Goal: Task Accomplishment & Management: Complete application form

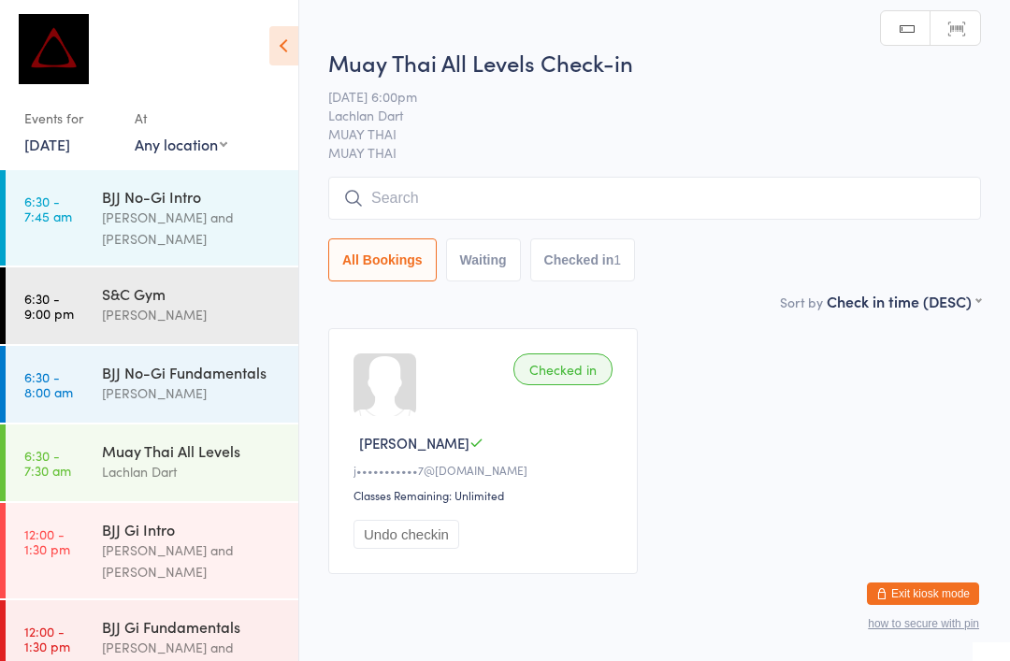
scroll to position [727, 0]
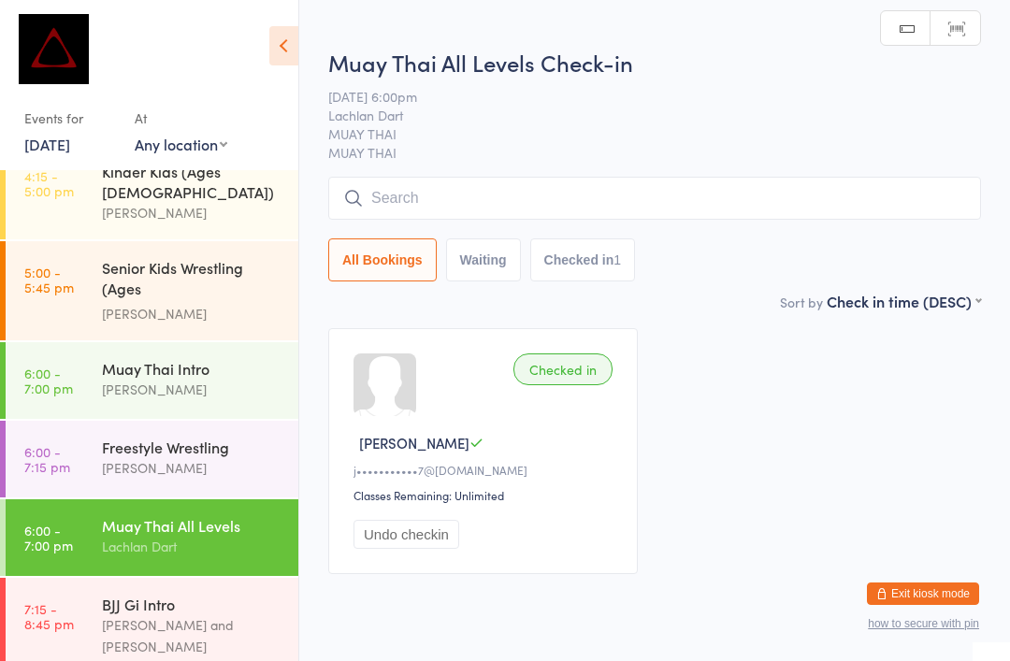
click at [418, 202] on input "search" at bounding box center [654, 198] width 653 height 43
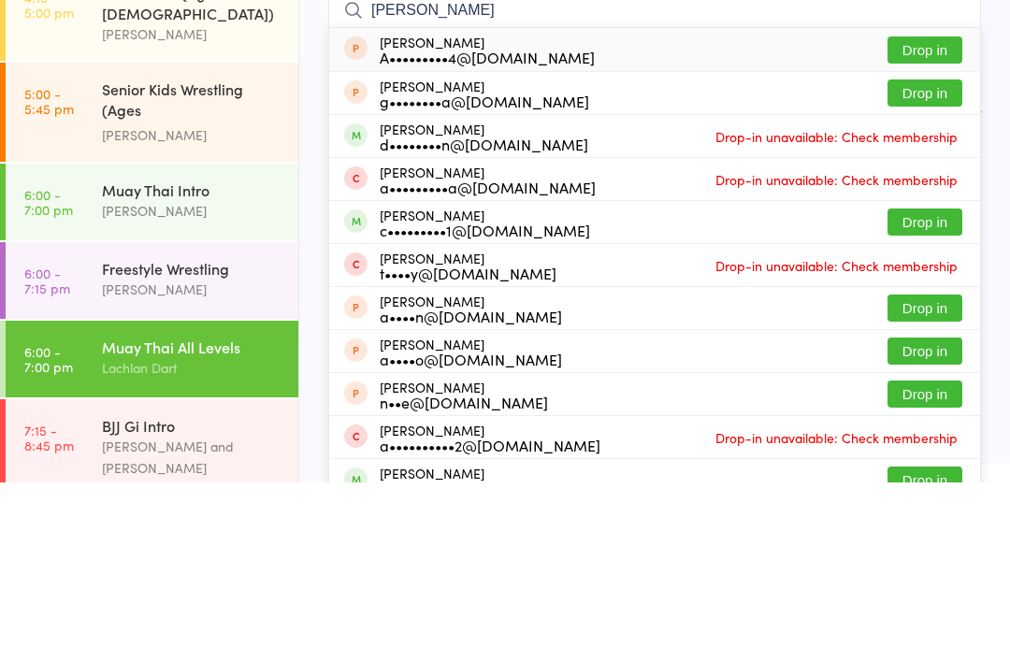
type input "[PERSON_NAME]"
click at [438, 401] on div "c•••••••••1@[DOMAIN_NAME]" at bounding box center [485, 408] width 210 height 15
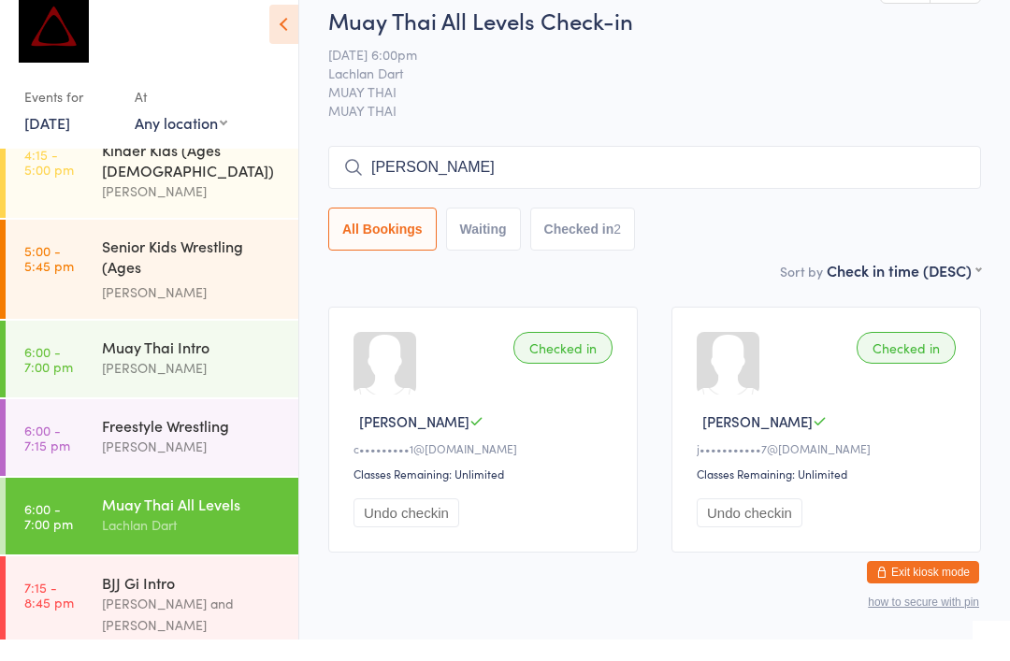
type input "[PERSON_NAME]"
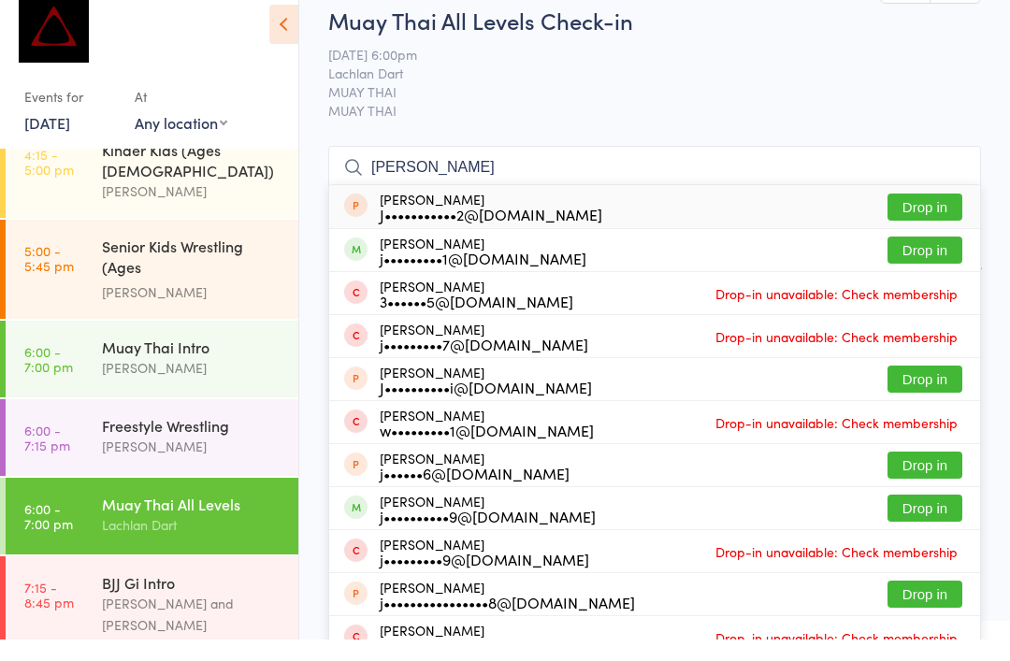
click at [941, 258] on button "Drop in" at bounding box center [924, 271] width 75 height 27
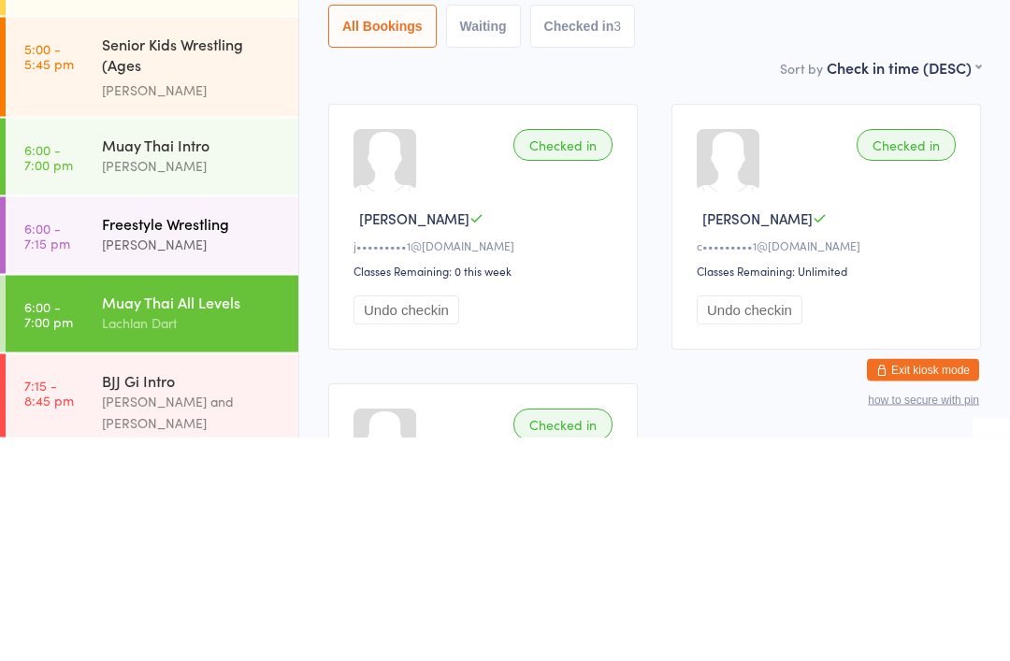
click at [230, 457] on div "[PERSON_NAME]" at bounding box center [192, 468] width 180 height 22
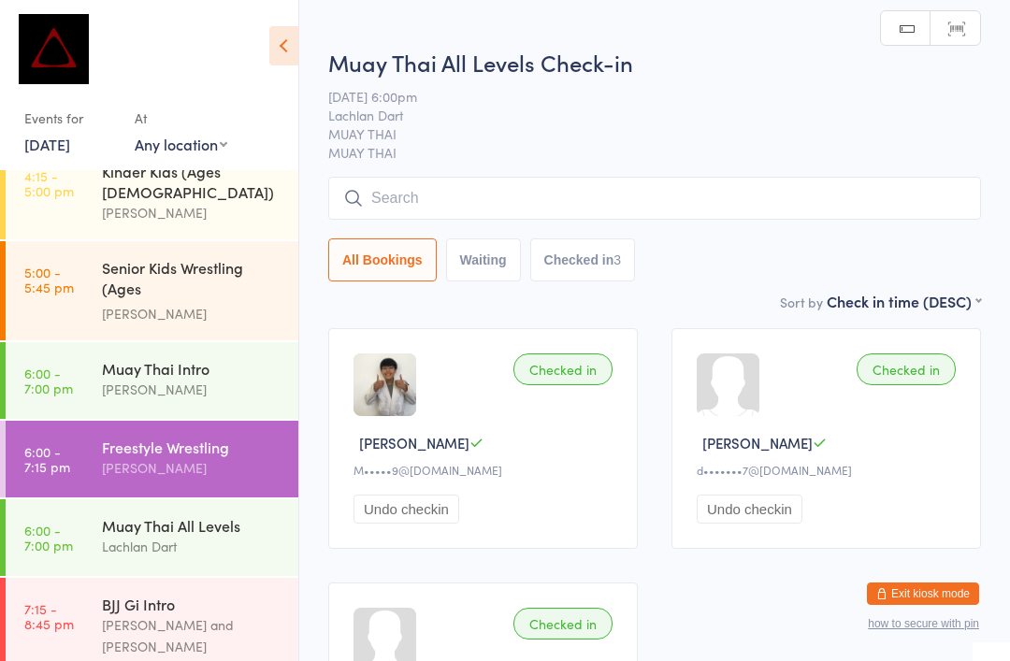
click at [561, 185] on input "search" at bounding box center [654, 198] width 653 height 43
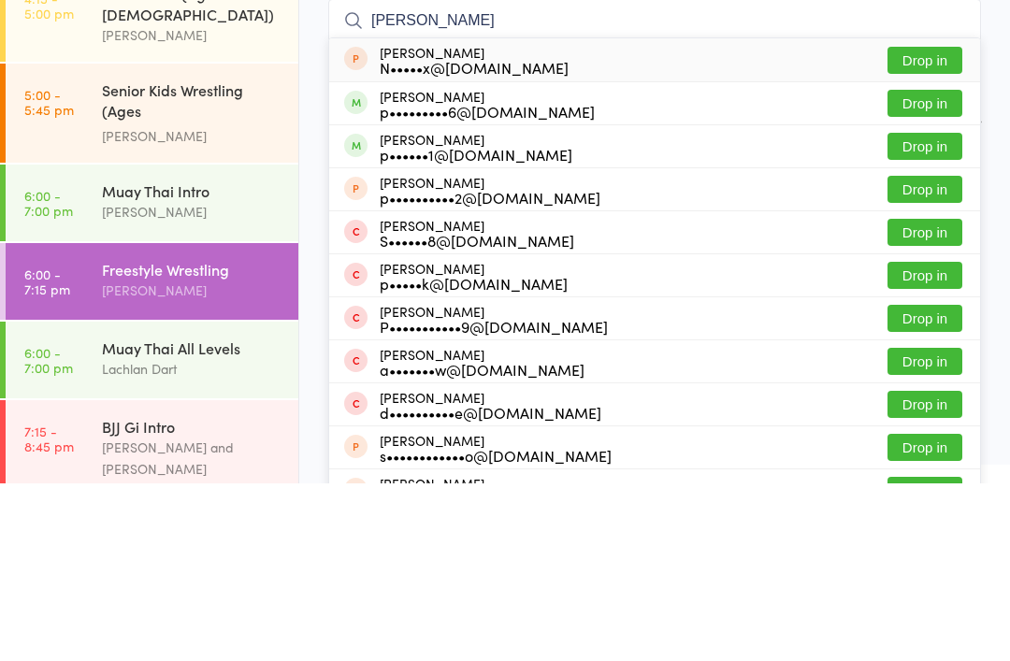
type input "[PERSON_NAME]"
click at [941, 267] on button "Drop in" at bounding box center [924, 280] width 75 height 27
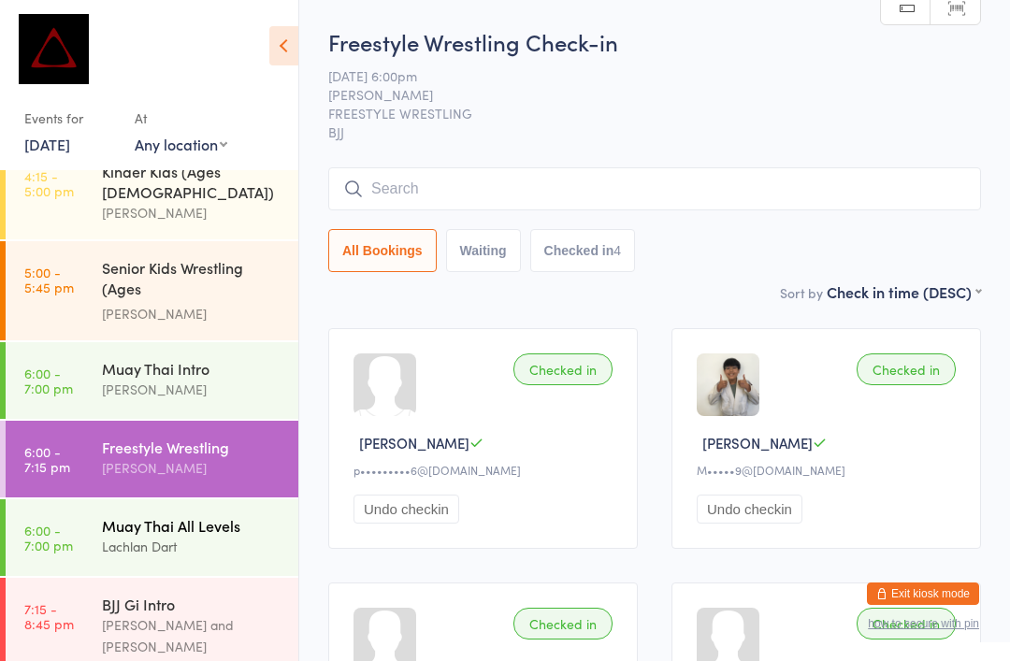
click at [204, 536] on div "Lachlan Dart" at bounding box center [192, 547] width 180 height 22
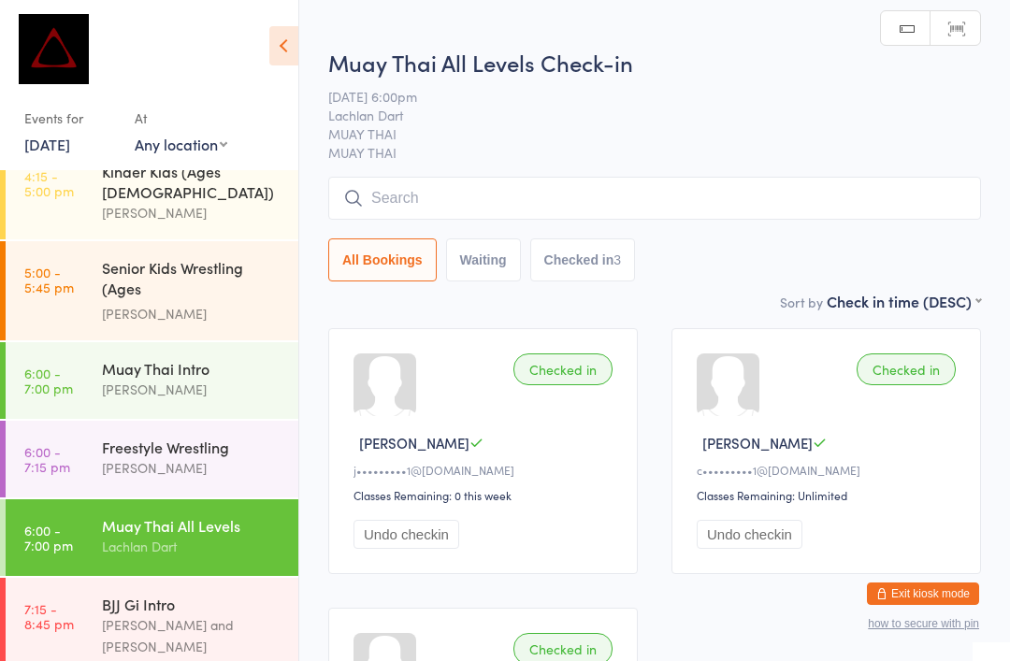
click at [608, 207] on input "search" at bounding box center [654, 198] width 653 height 43
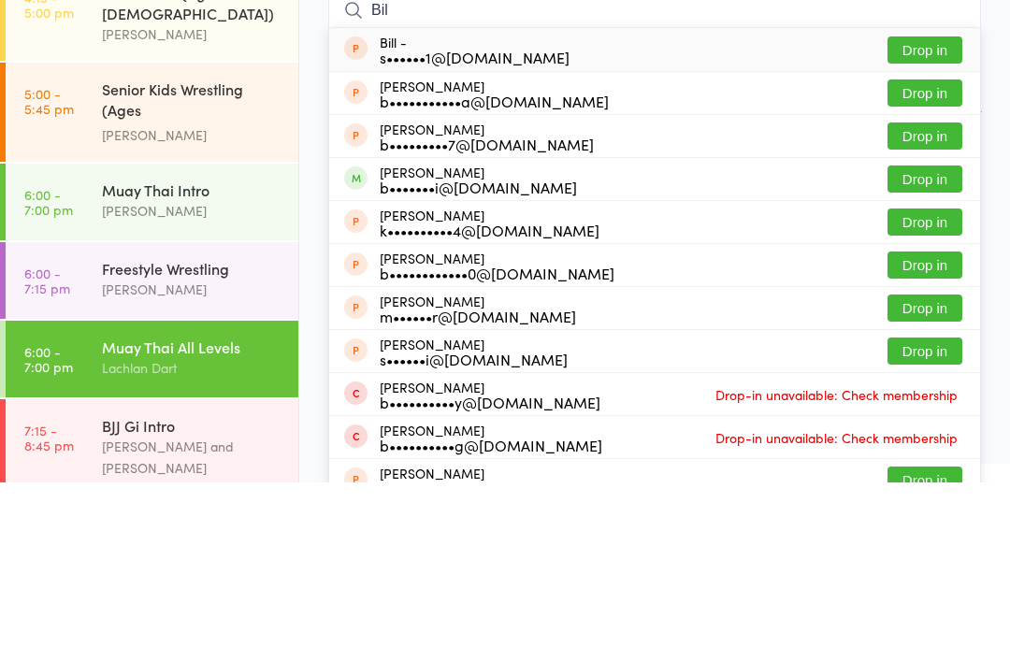
type input "Bil"
click at [918, 344] on button "Drop in" at bounding box center [924, 357] width 75 height 27
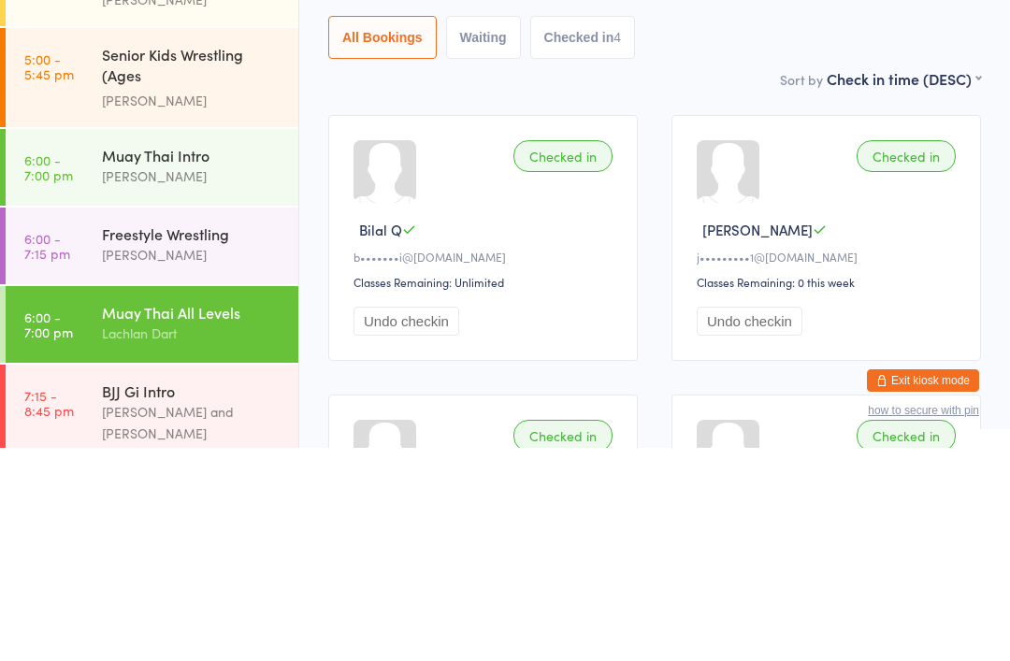
scroll to position [213, 0]
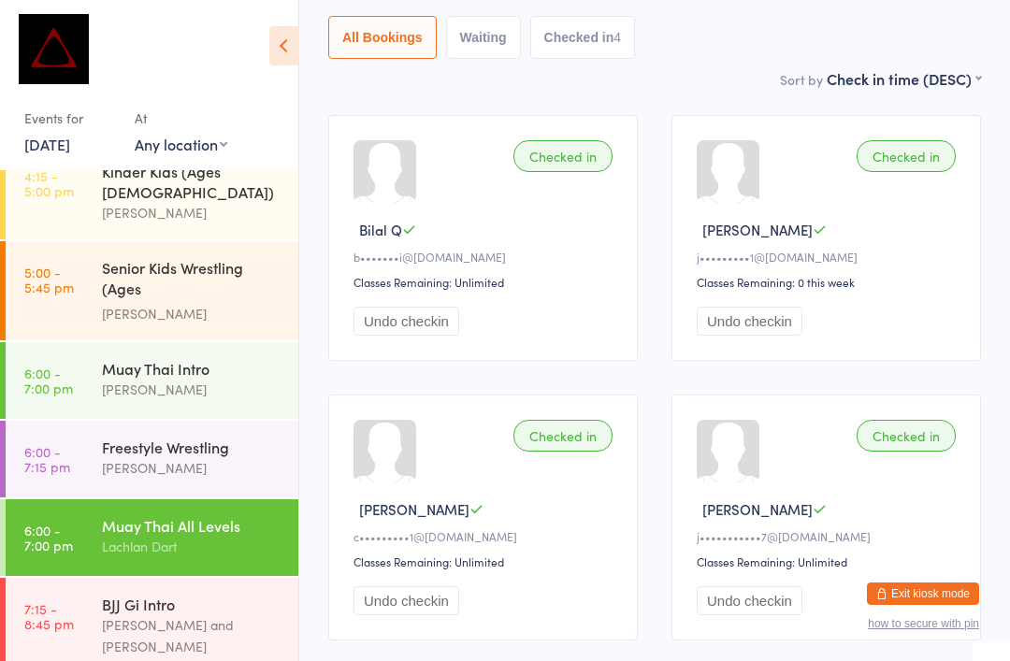
click at [797, 537] on div "Checked in Jayden W j•••••••••••7@[DOMAIN_NAME] Classes Remaining: Unlimited Un…" at bounding box center [826, 518] width 310 height 246
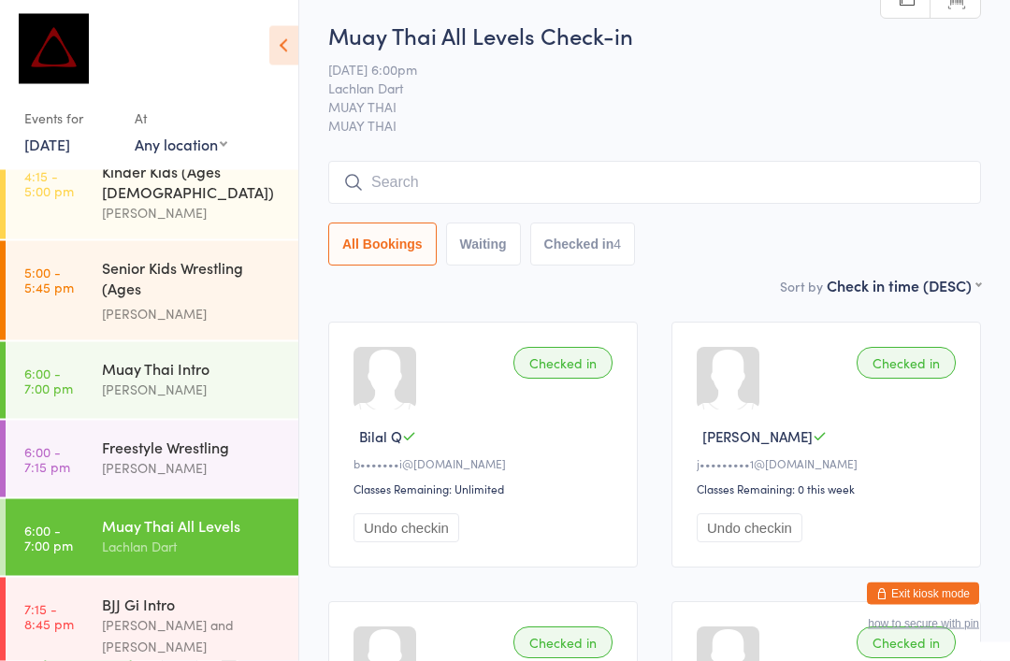
scroll to position [0, 0]
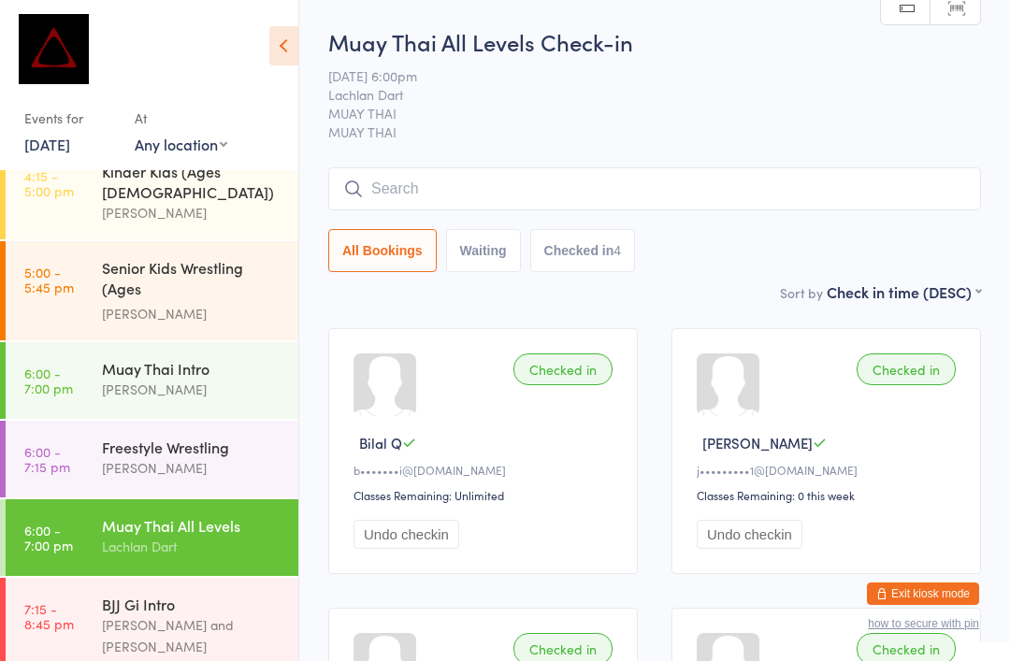
click at [538, 200] on input "search" at bounding box center [654, 188] width 653 height 43
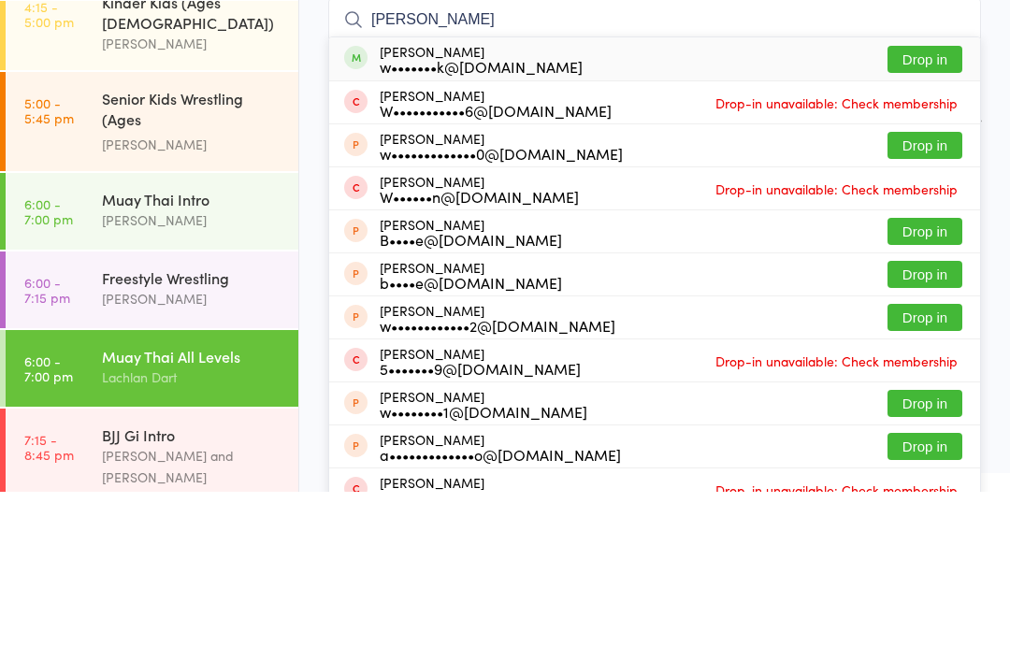
type input "[PERSON_NAME]"
click at [930, 215] on button "Drop in" at bounding box center [924, 228] width 75 height 27
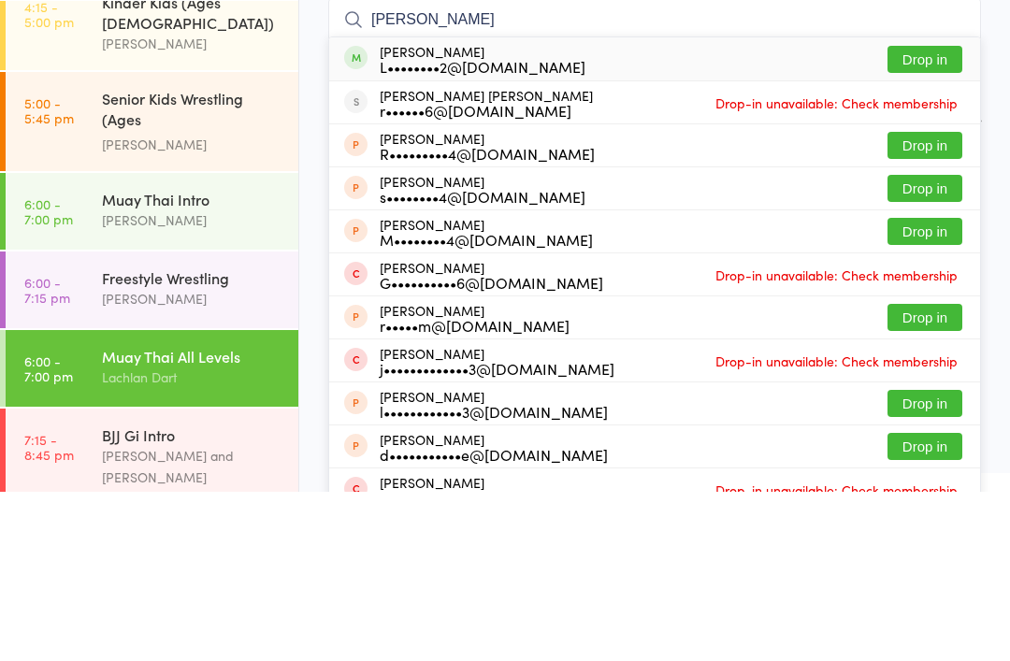
type input "[PERSON_NAME]"
click at [935, 215] on button "Drop in" at bounding box center [924, 228] width 75 height 27
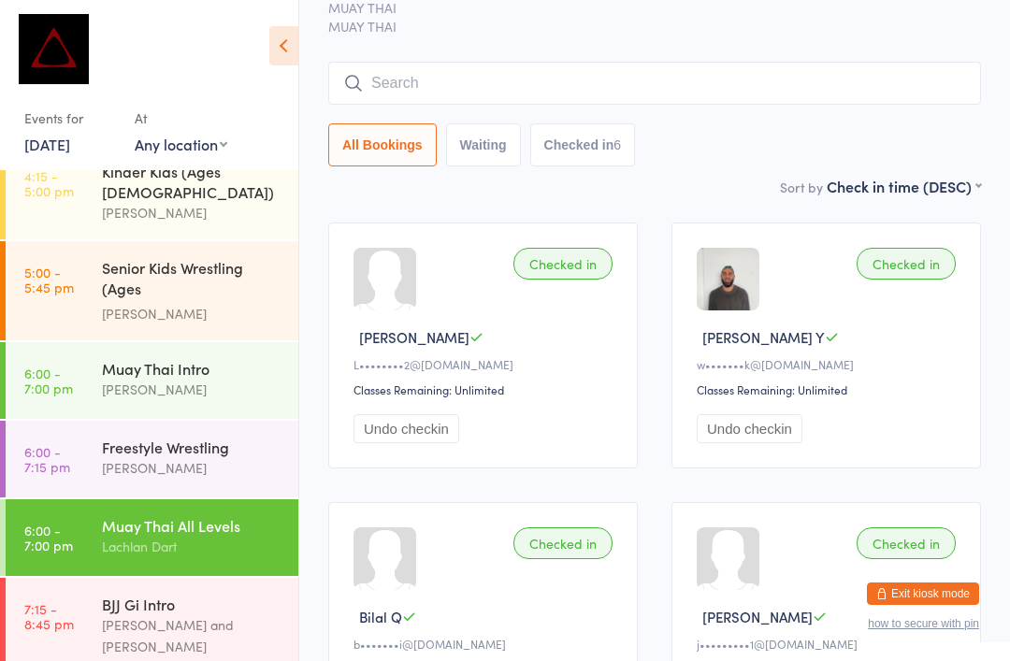
scroll to position [107, 0]
click at [814, 75] on input "search" at bounding box center [654, 82] width 653 height 43
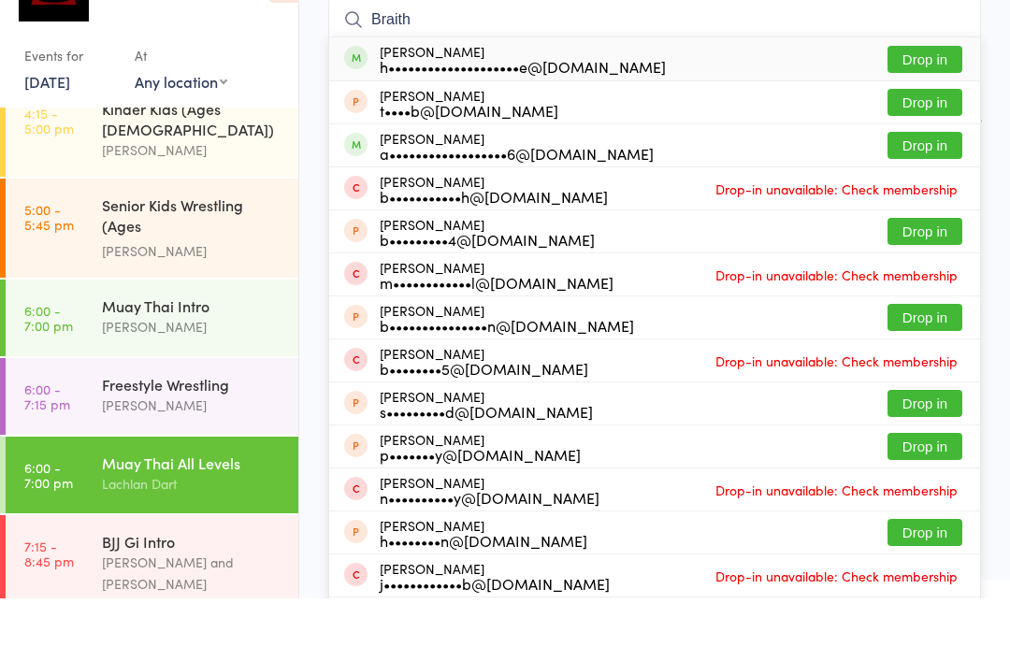
type input "Braith"
click at [934, 108] on button "Drop in" at bounding box center [924, 121] width 75 height 27
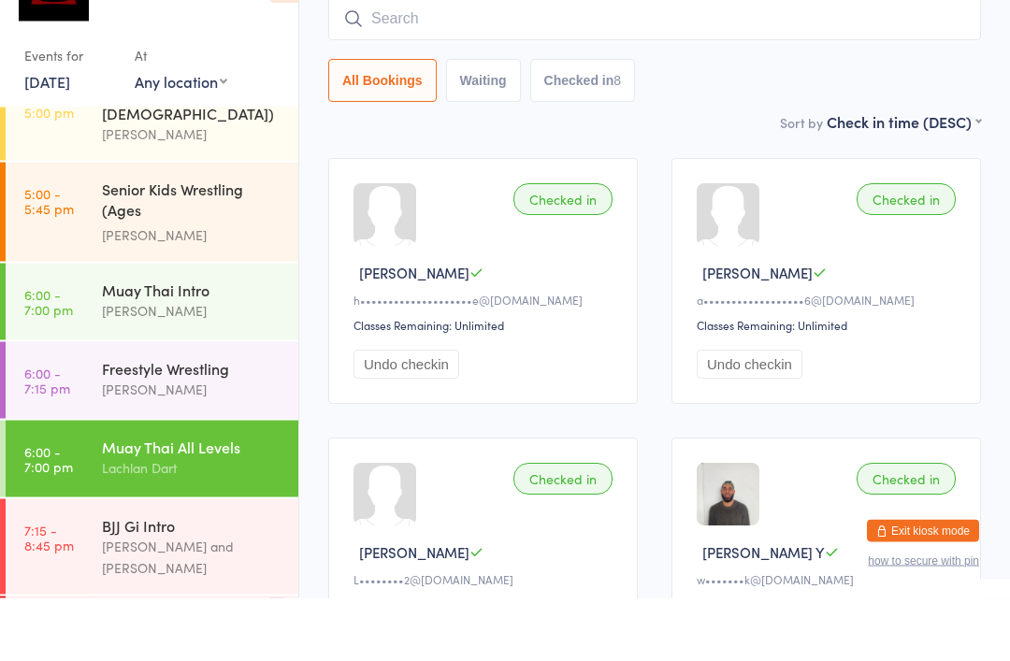
scroll to position [727, 0]
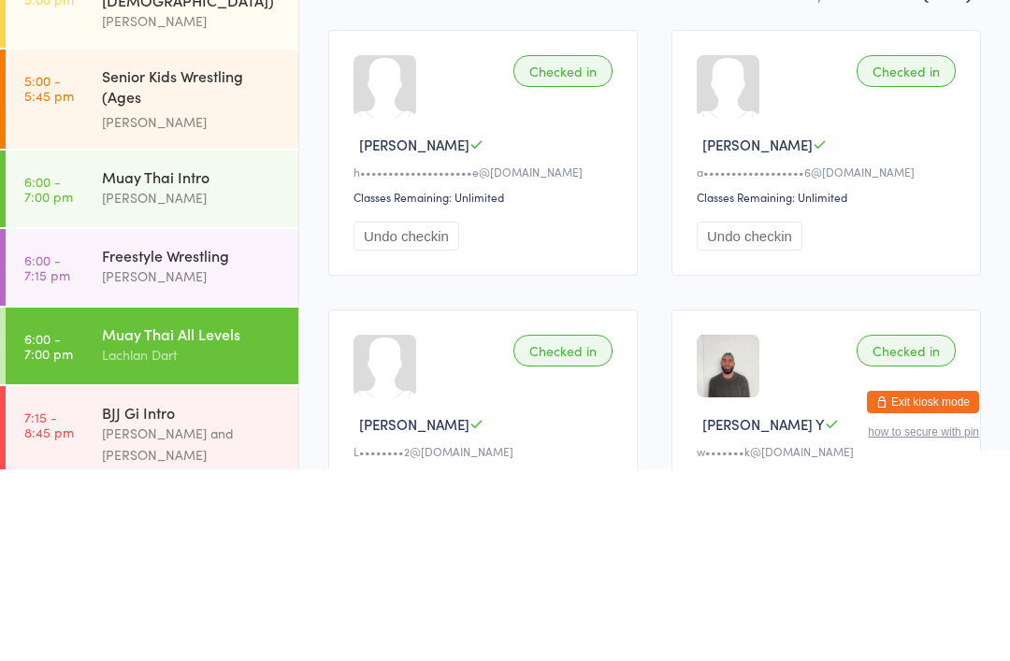
click at [156, 536] on div "Lachlan Dart" at bounding box center [192, 547] width 180 height 22
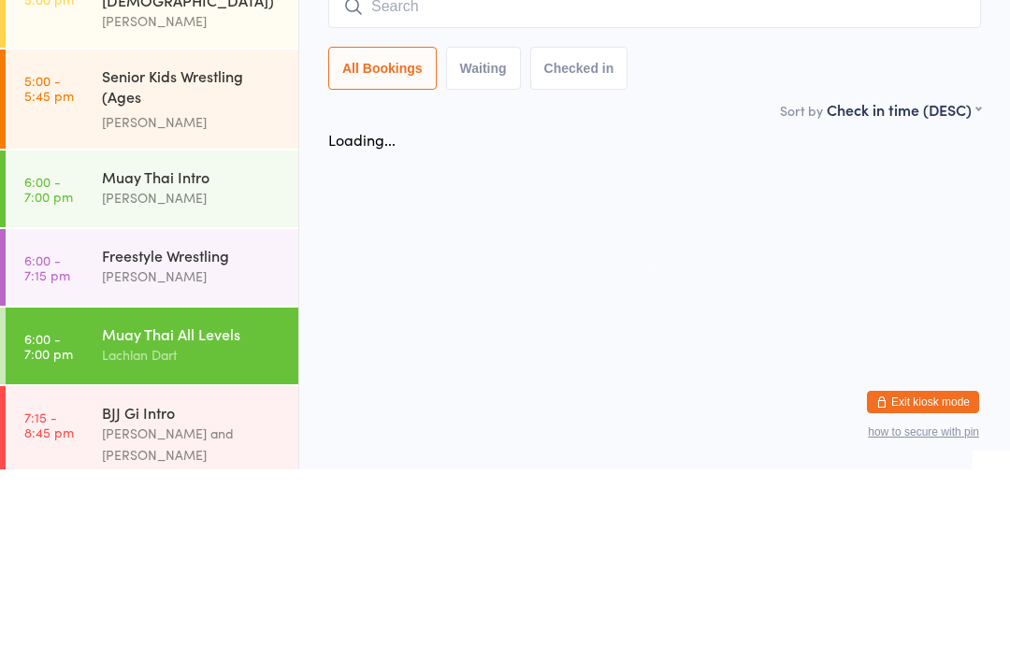
scroll to position [0, 0]
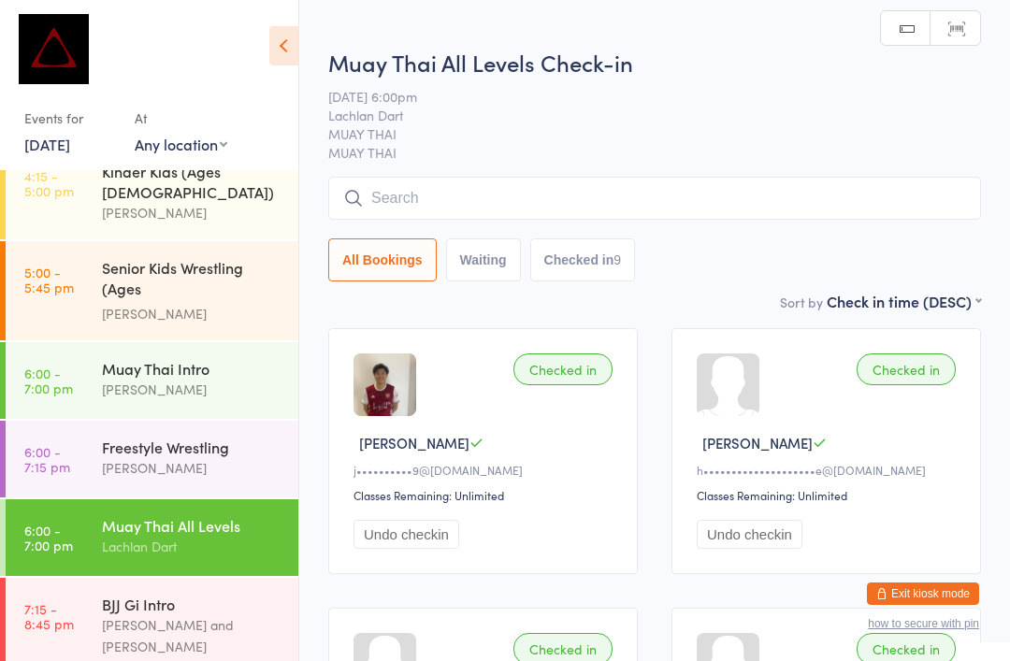
click at [461, 198] on input "search" at bounding box center [654, 198] width 653 height 43
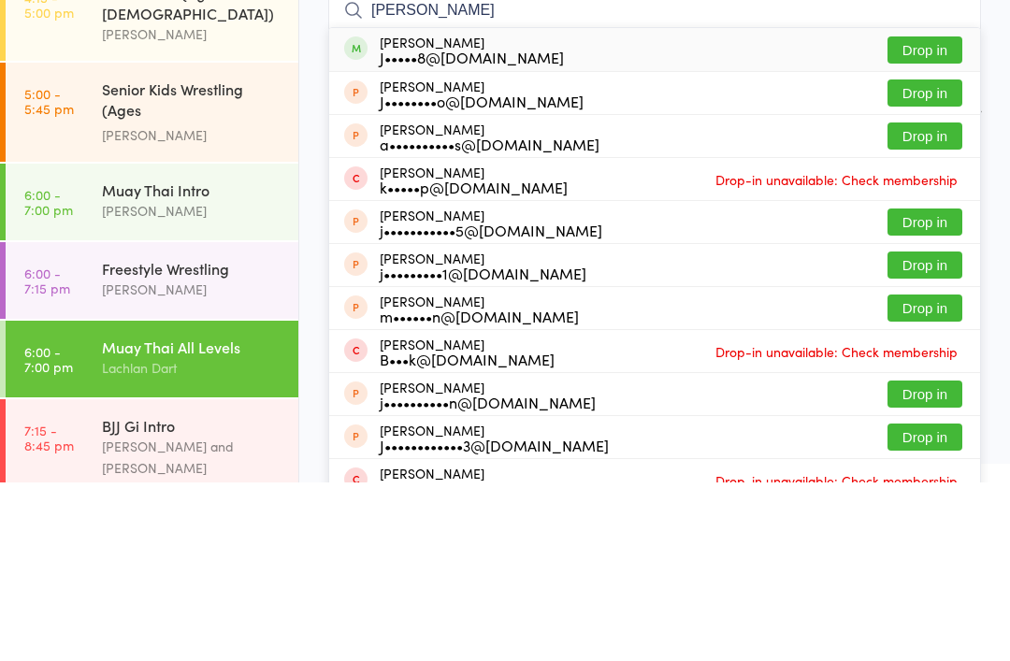
type input "[PERSON_NAME]"
click at [919, 215] on button "Drop in" at bounding box center [924, 228] width 75 height 27
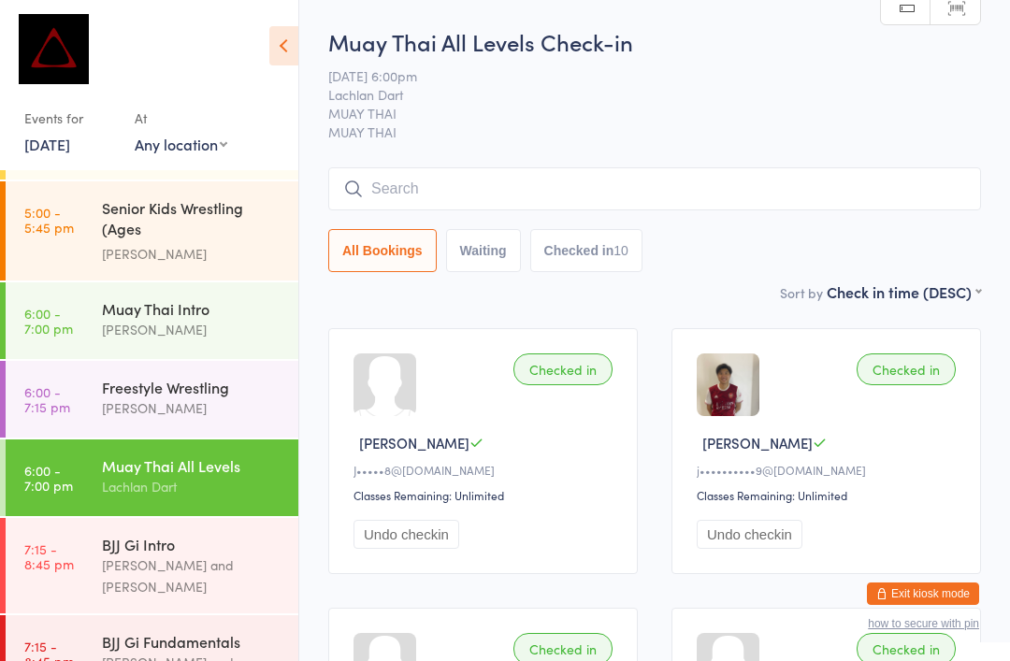
scroll to position [787, 0]
click at [220, 397] on div "[PERSON_NAME]" at bounding box center [192, 408] width 180 height 22
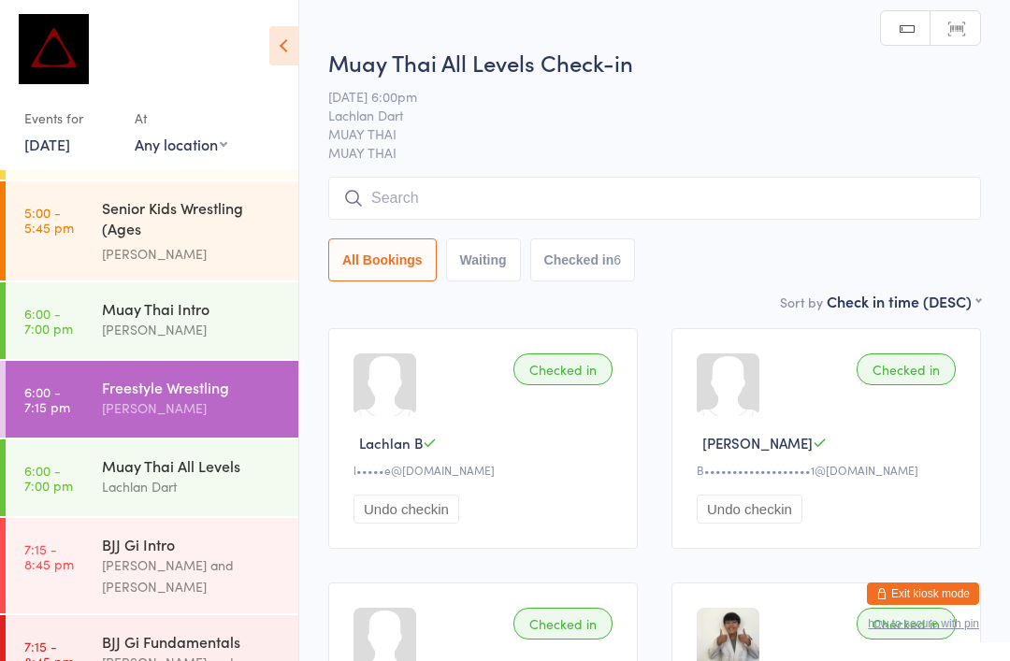
click at [580, 220] on input "search" at bounding box center [654, 198] width 653 height 43
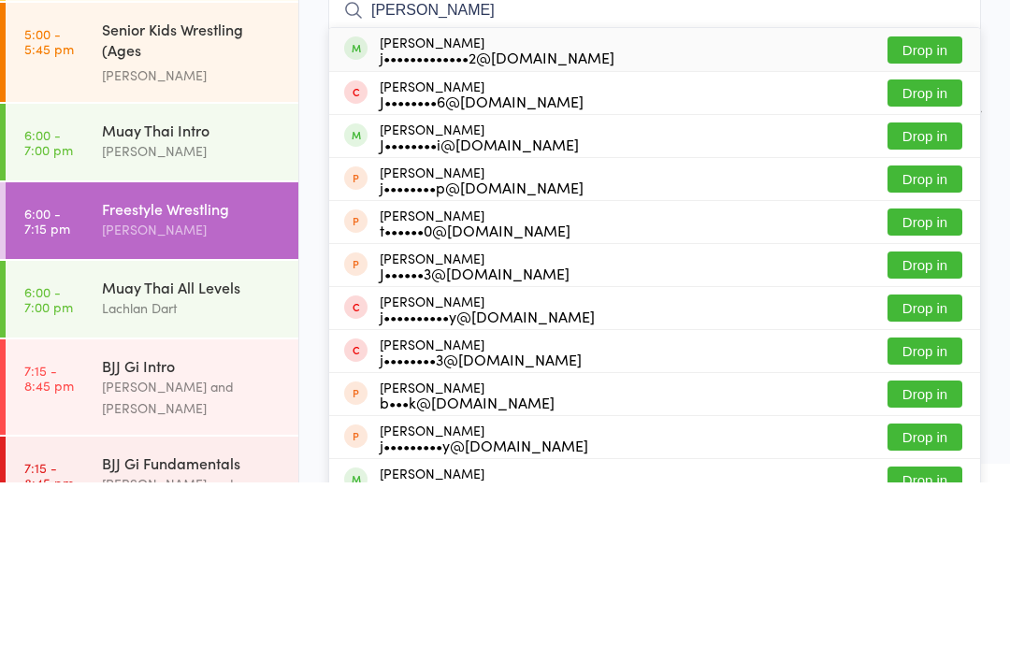
type input "[PERSON_NAME]"
click at [918, 215] on button "Drop in" at bounding box center [924, 228] width 75 height 27
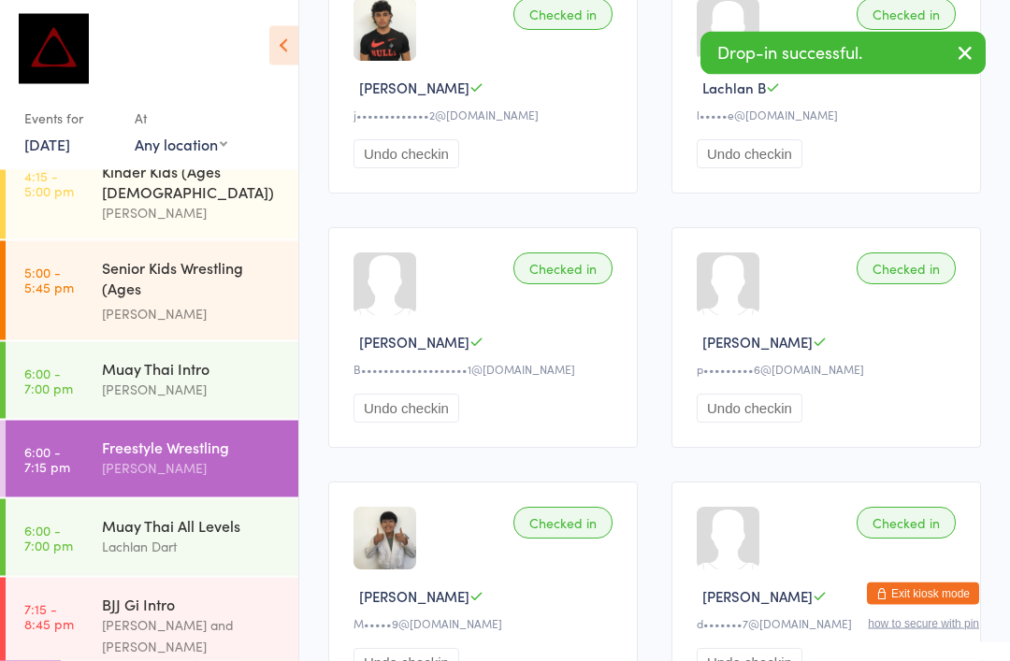
scroll to position [354, 0]
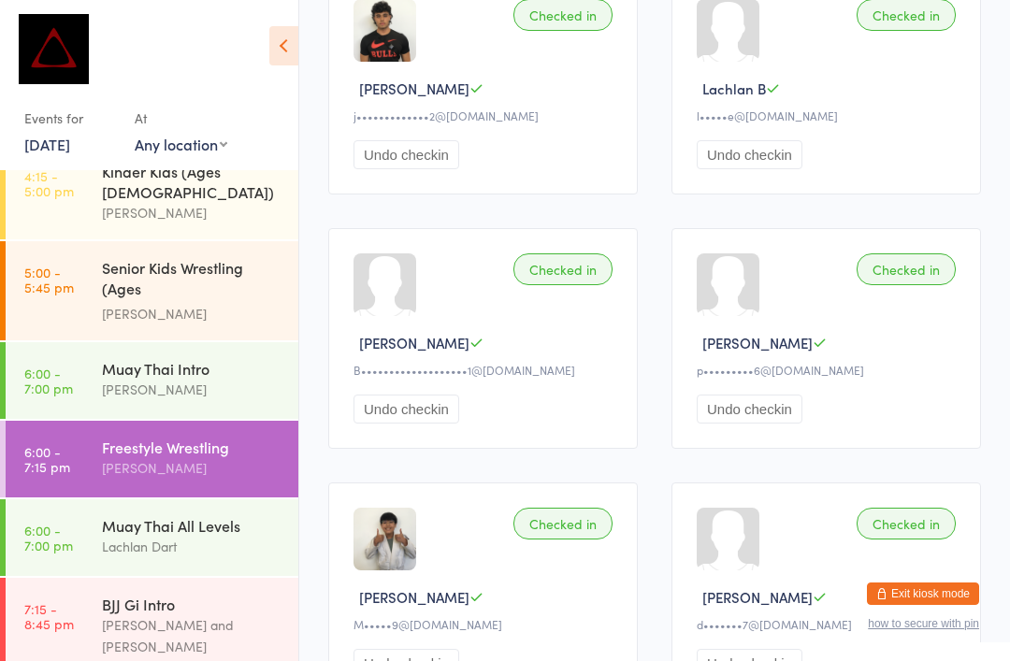
click at [233, 437] on div "Freestyle Wrestling" at bounding box center [192, 447] width 180 height 21
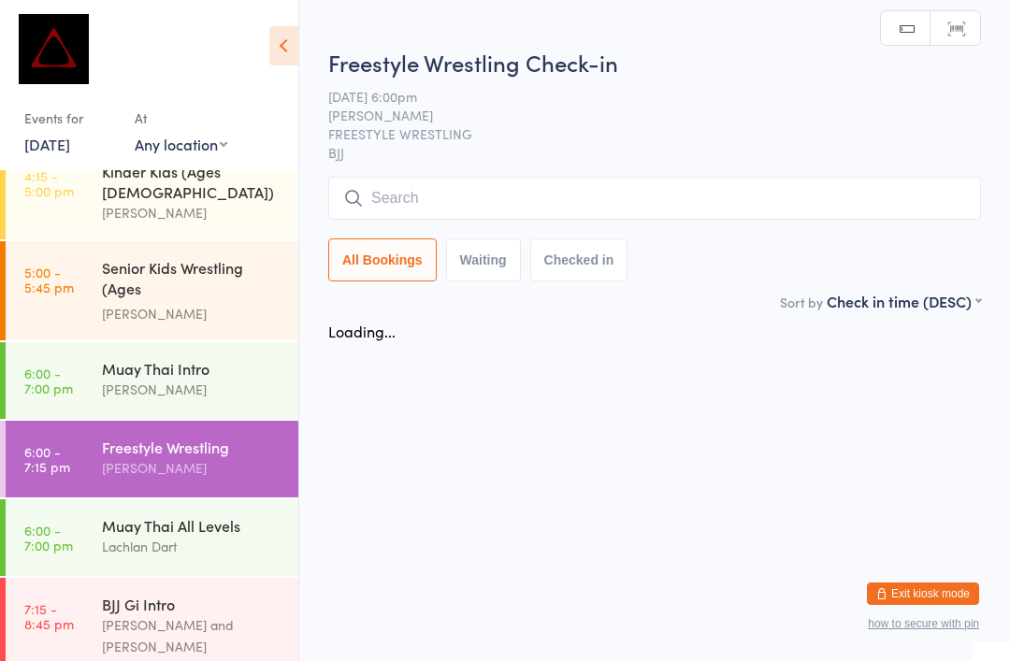
scroll to position [0, 0]
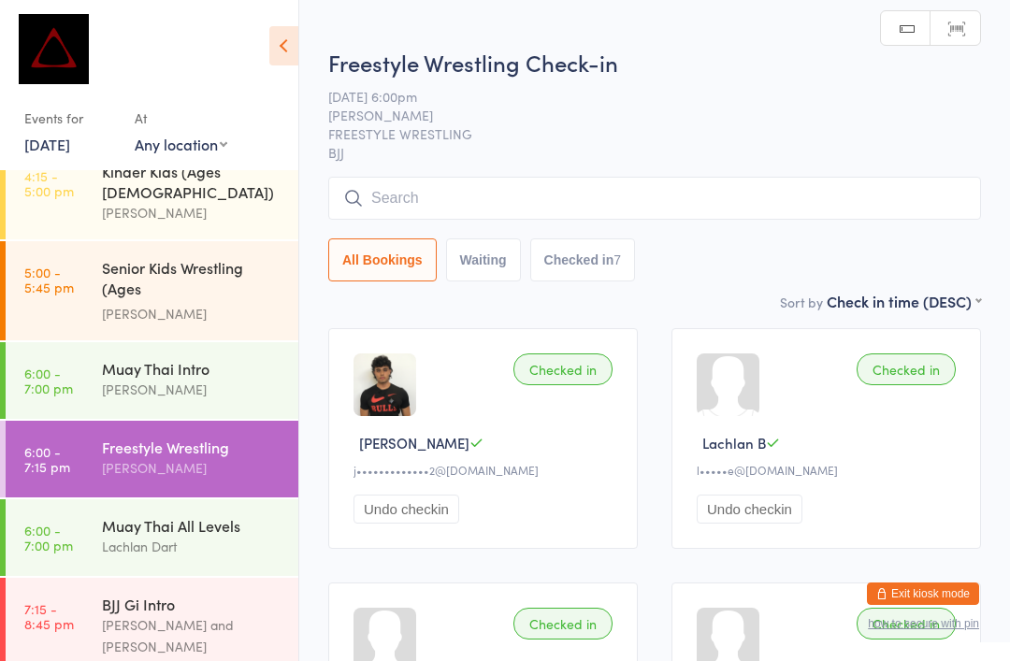
click at [581, 203] on input "search" at bounding box center [654, 198] width 653 height 43
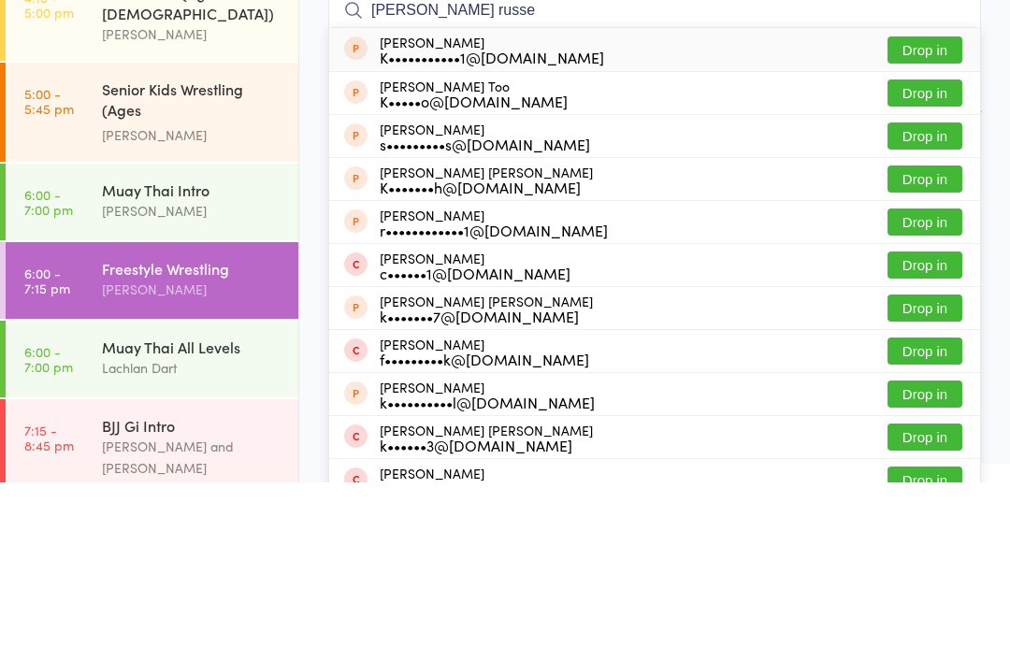
type input "[PERSON_NAME] russe"
click at [935, 215] on button "Drop in" at bounding box center [924, 228] width 75 height 27
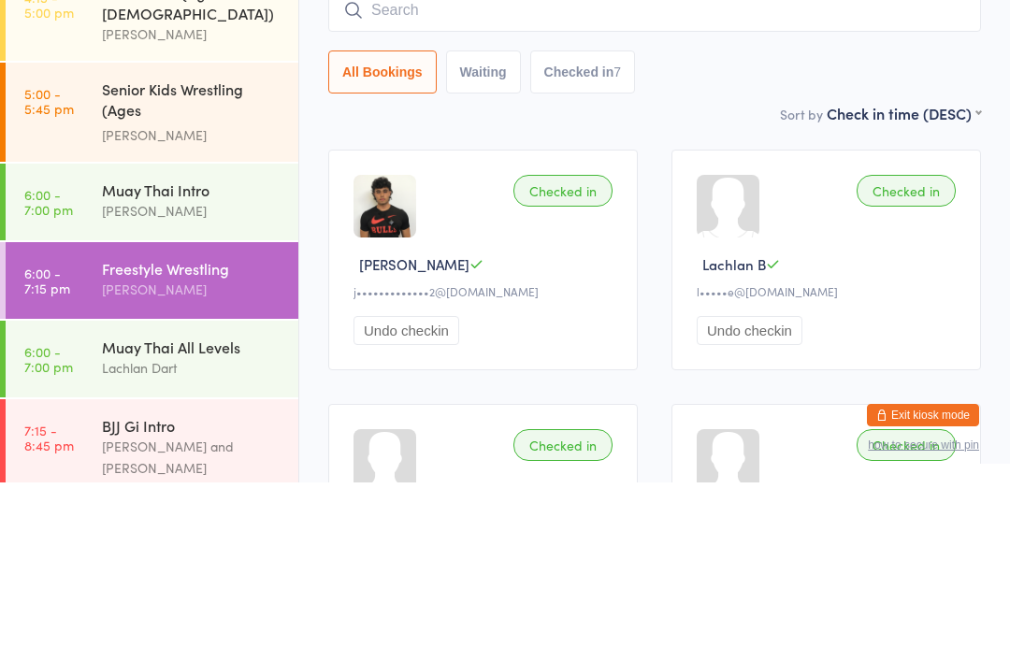
scroll to position [179, 0]
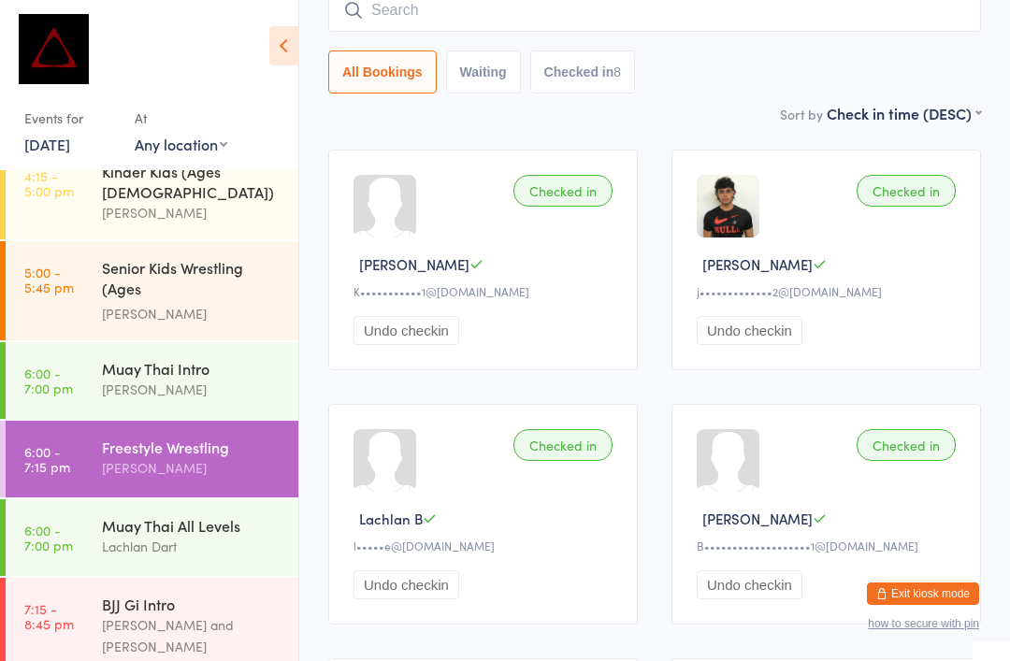
click at [555, 22] on input "search" at bounding box center [654, 10] width 653 height 43
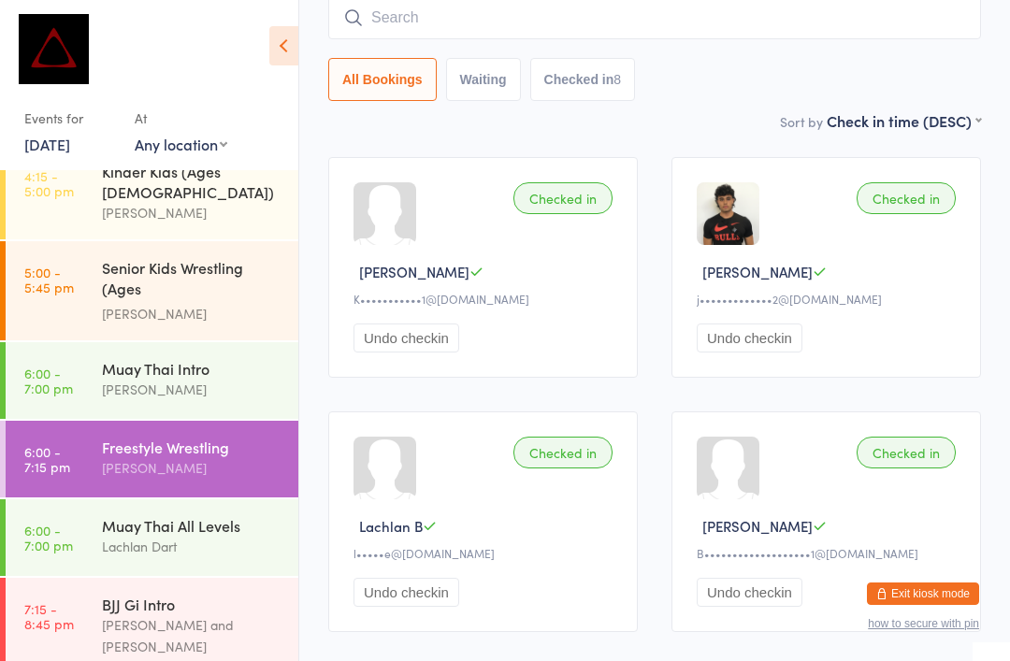
scroll to position [169, 0]
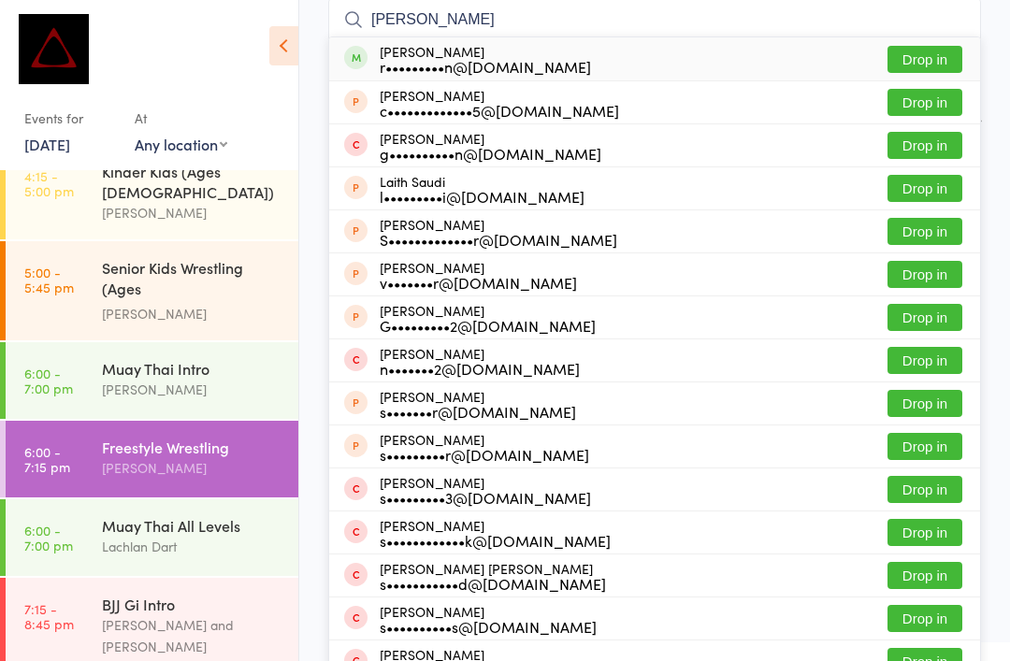
type input "[PERSON_NAME]"
click at [932, 51] on button "Drop in" at bounding box center [924, 59] width 75 height 27
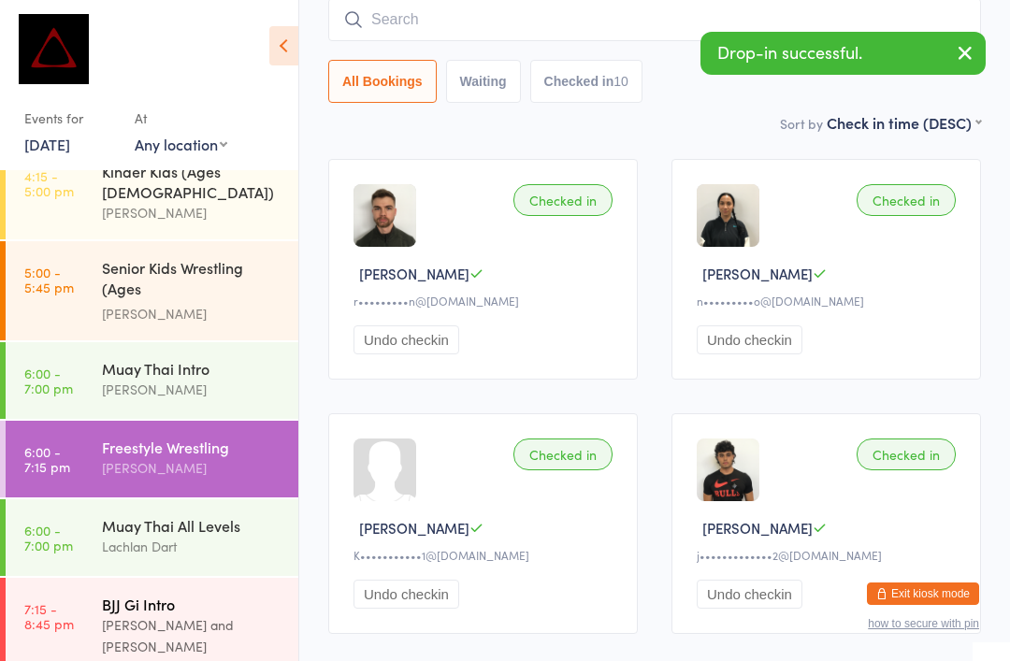
click at [208, 614] on div "[PERSON_NAME] and [PERSON_NAME]" at bounding box center [192, 635] width 180 height 43
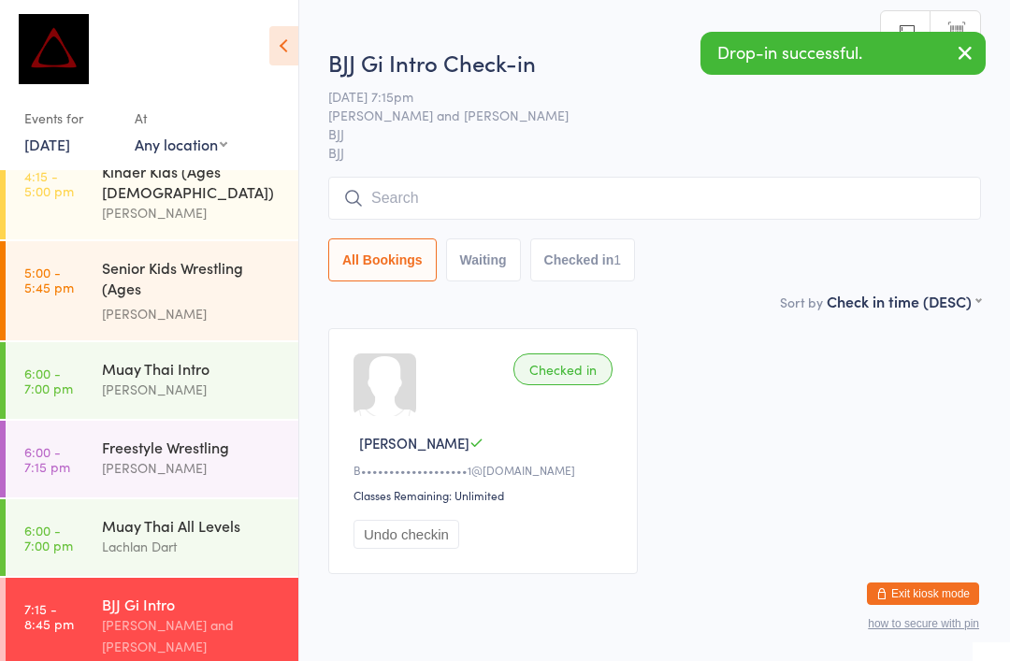
click at [466, 199] on input "search" at bounding box center [654, 198] width 653 height 43
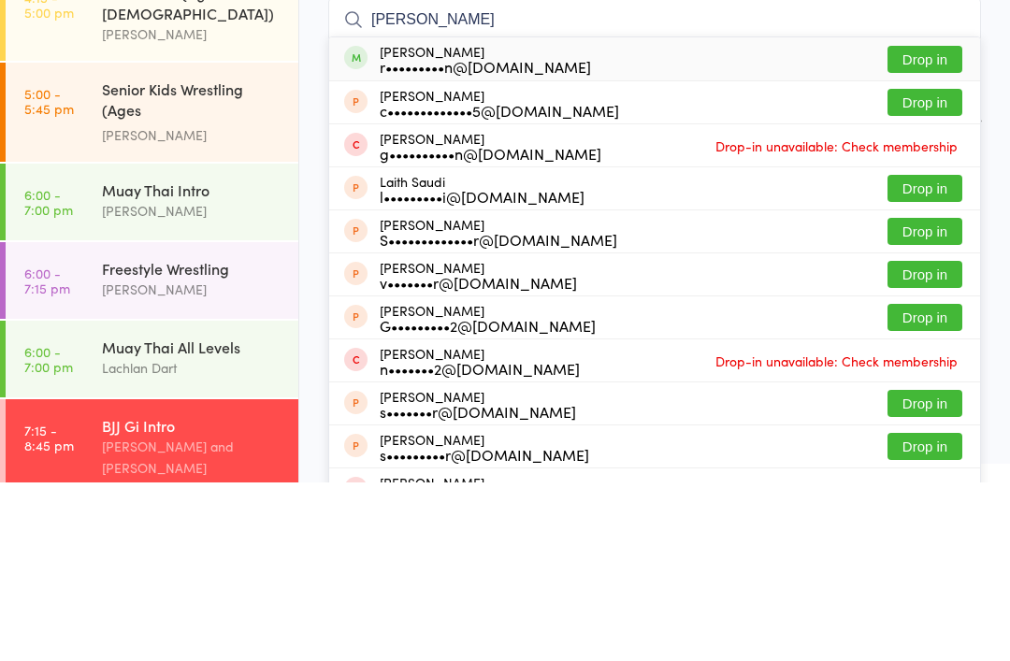
type input "[PERSON_NAME]"
click at [939, 224] on button "Drop in" at bounding box center [924, 237] width 75 height 27
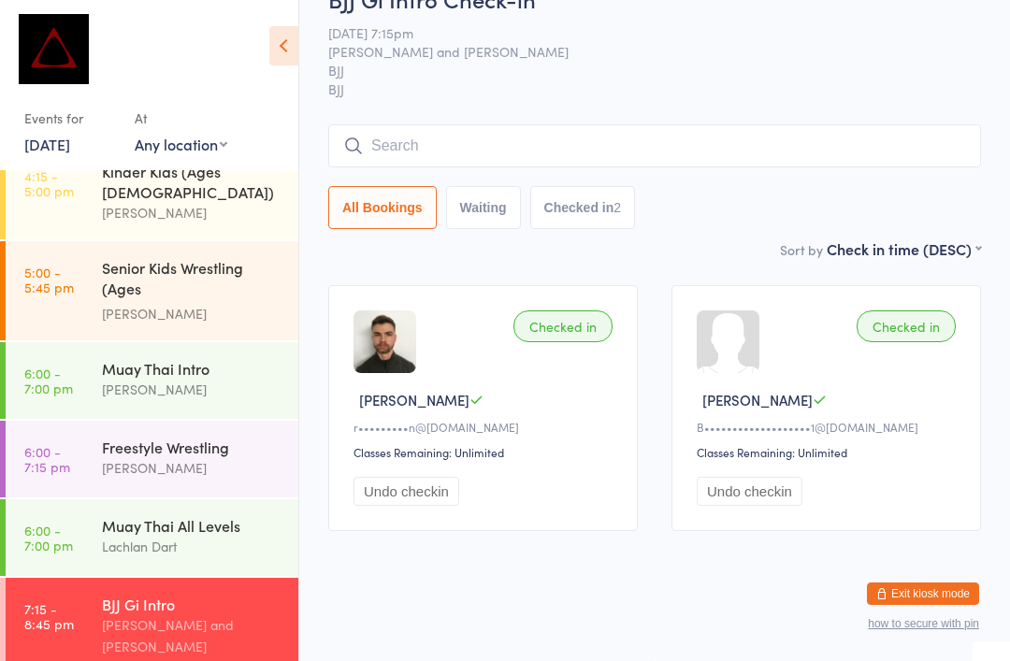
click at [957, 586] on button "Exit kiosk mode" at bounding box center [923, 594] width 112 height 22
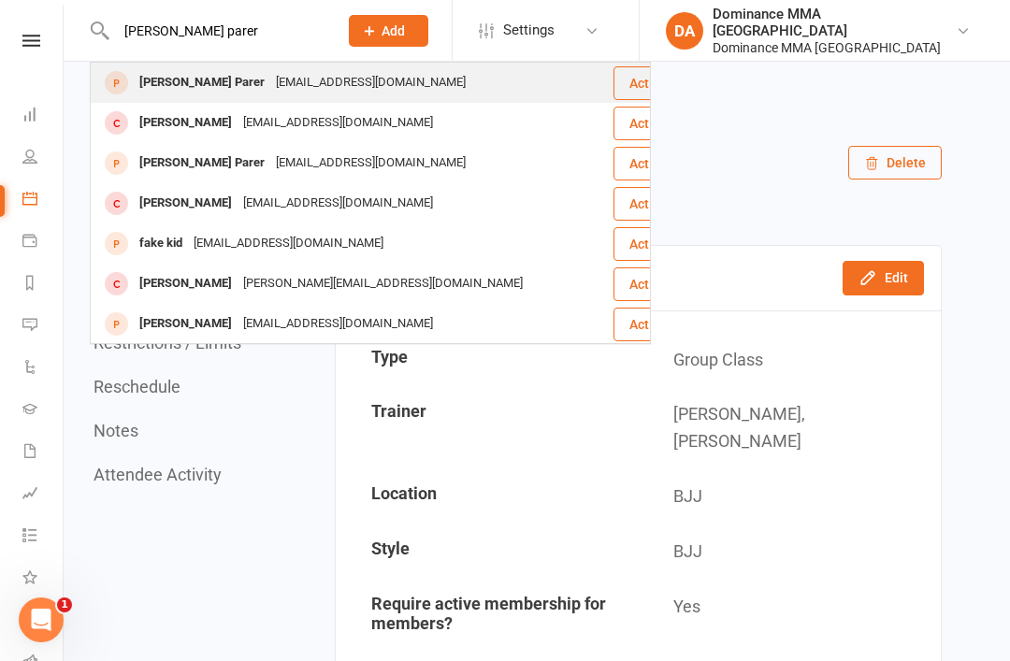
type input "Jett parer"
click at [298, 73] on div "Jet.parer@gmail.com" at bounding box center [370, 82] width 201 height 27
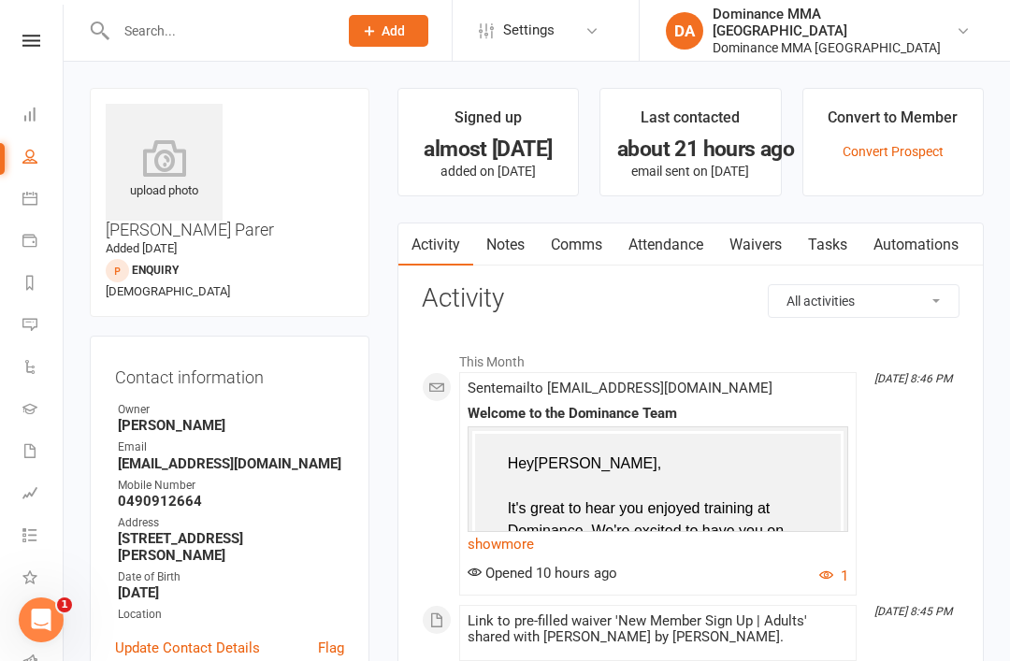
click at [755, 238] on link "Waivers" at bounding box center [755, 244] width 79 height 43
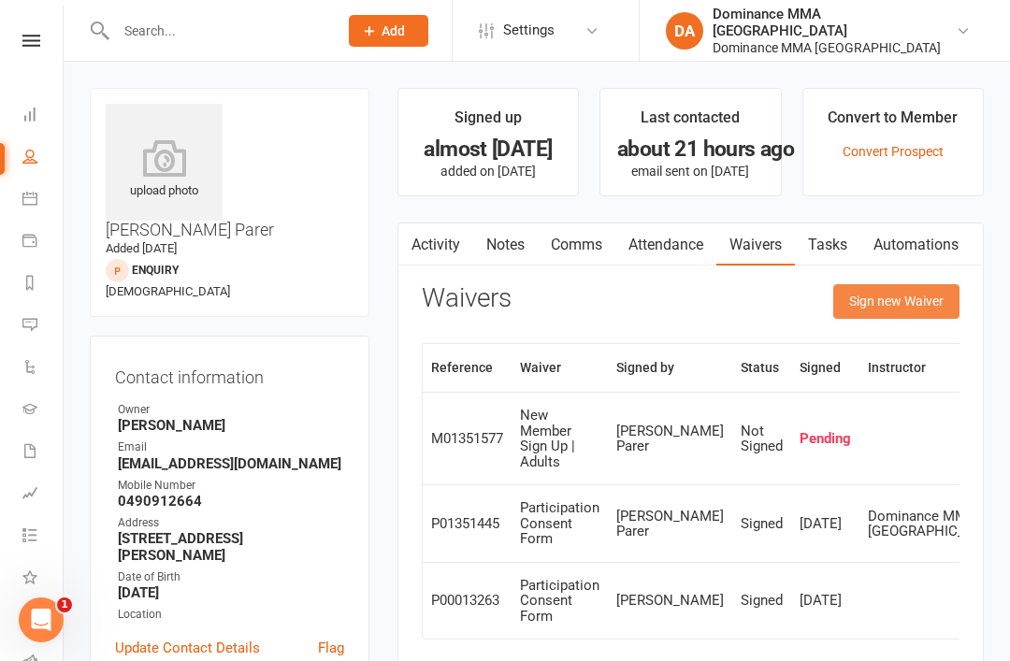
click at [901, 299] on button "Sign new Waiver" at bounding box center [896, 301] width 126 height 34
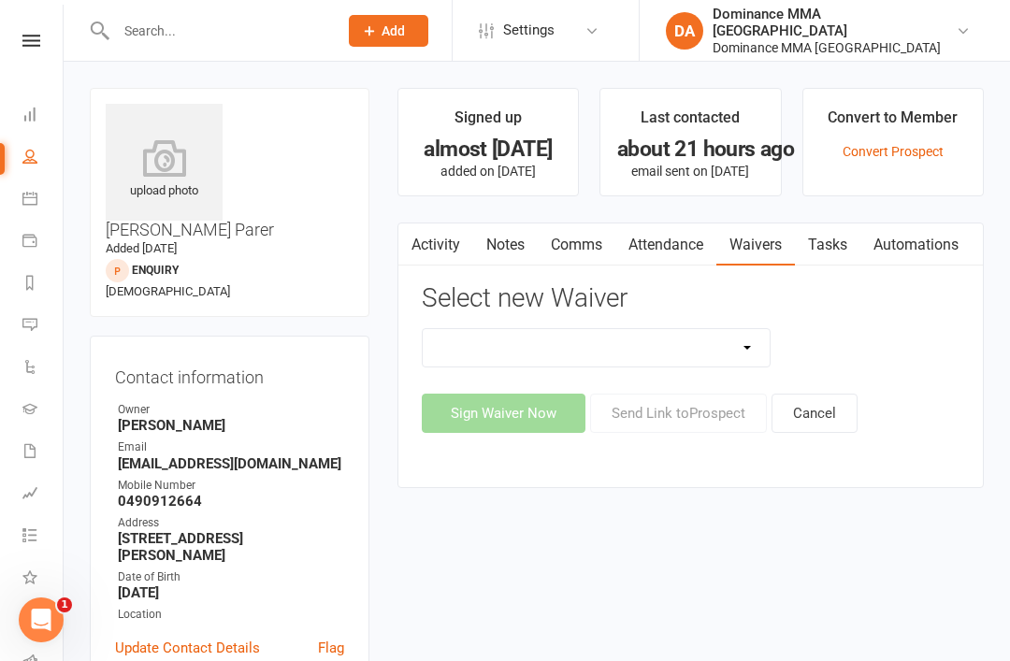
click at [731, 339] on select "Member | Cancellation | Adults Member | Injury Report Form (FOH staff use only)…" at bounding box center [597, 347] width 348 height 37
select select "603"
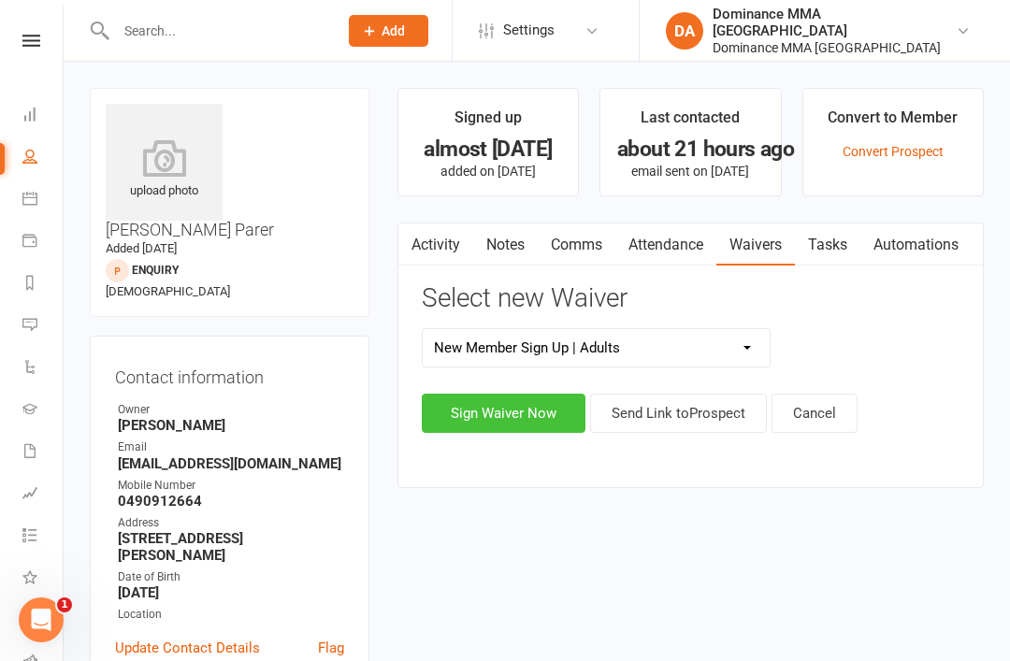
click at [496, 418] on button "Sign Waiver Now" at bounding box center [504, 413] width 164 height 39
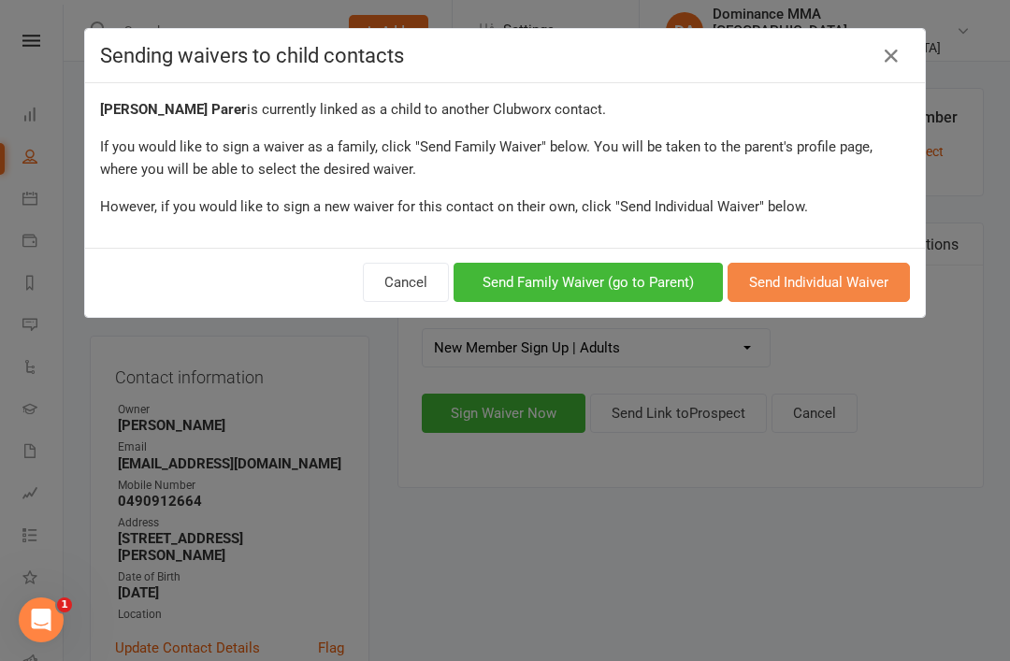
click at [813, 276] on button "Send Individual Waiver" at bounding box center [818, 282] width 182 height 39
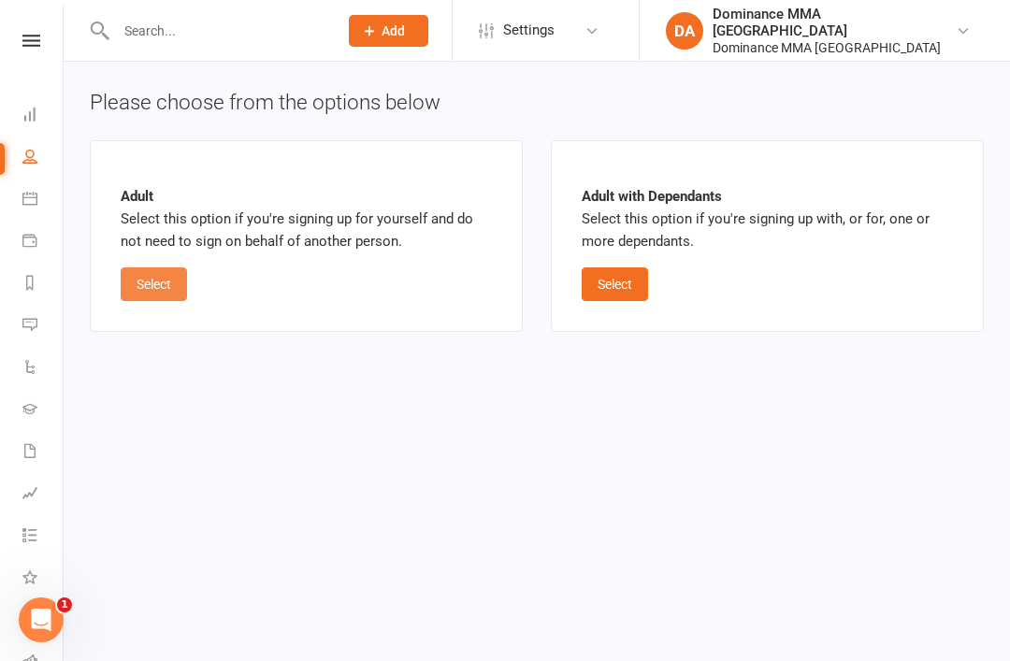
click at [163, 277] on button "Select" at bounding box center [154, 284] width 66 height 34
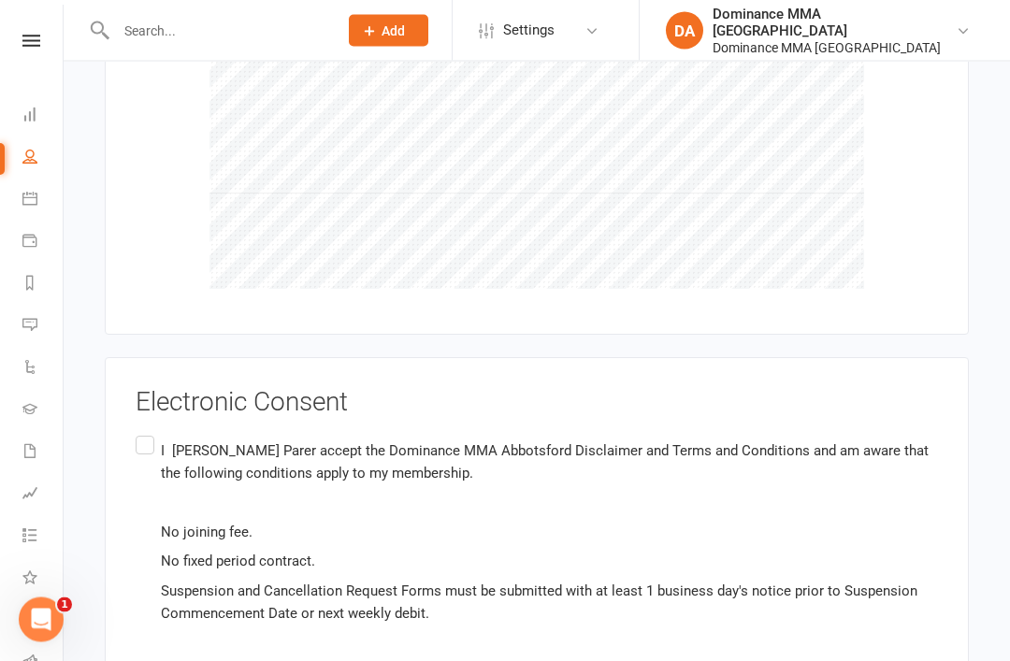
scroll to position [2712, 0]
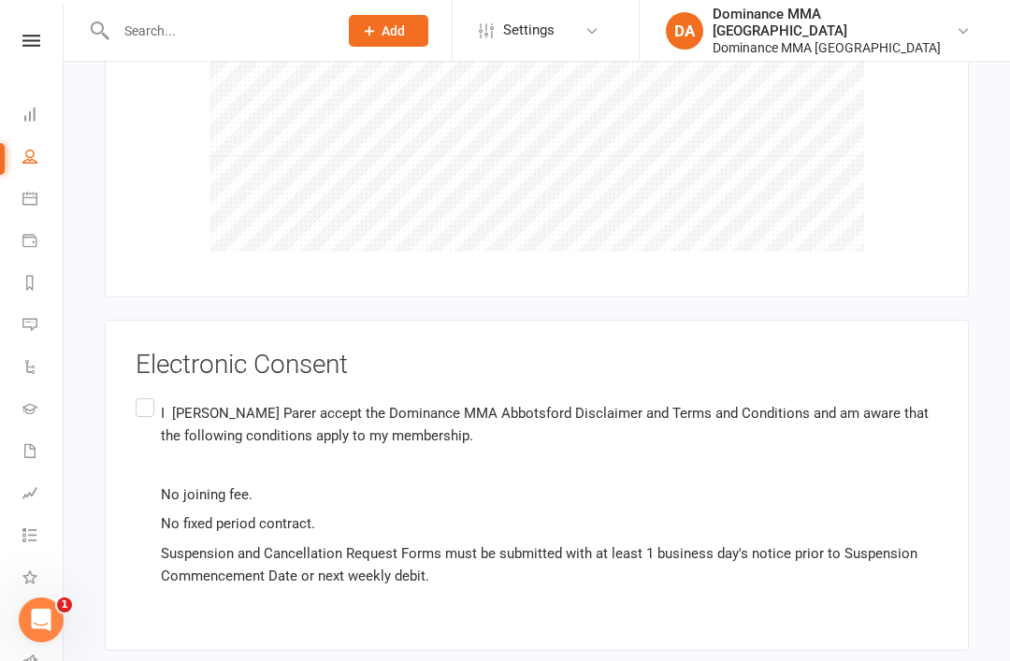
click at [892, 395] on label "I Jett Parer accept the Dominance MMA Abbotsford Disclaimer and Terms and Condi…" at bounding box center [537, 494] width 802 height 199
click at [148, 395] on input "I Jett Parer accept the Dominance MMA Abbotsford Disclaimer and Terms and Condi…" at bounding box center [142, 395] width 12 height 0
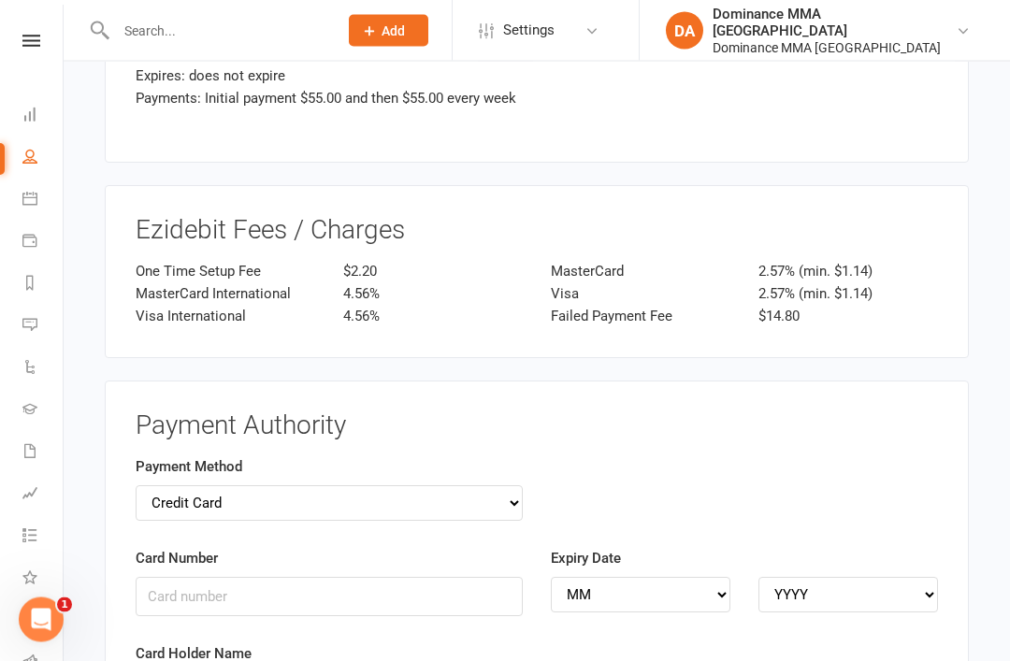
scroll to position [1819, 0]
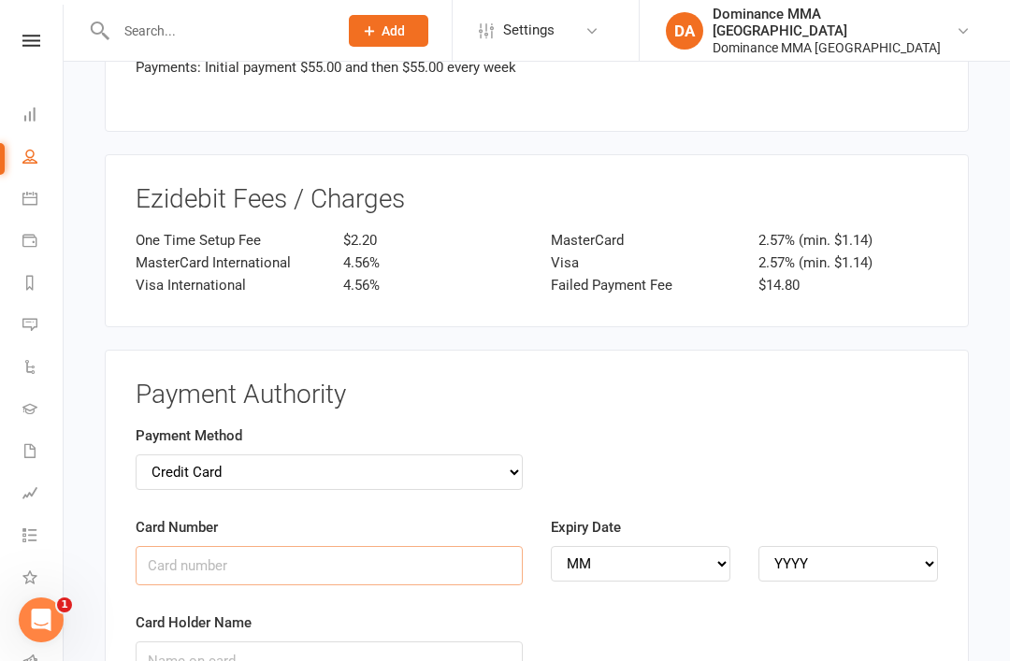
click at [335, 546] on input "Card Number" at bounding box center [329, 565] width 387 height 39
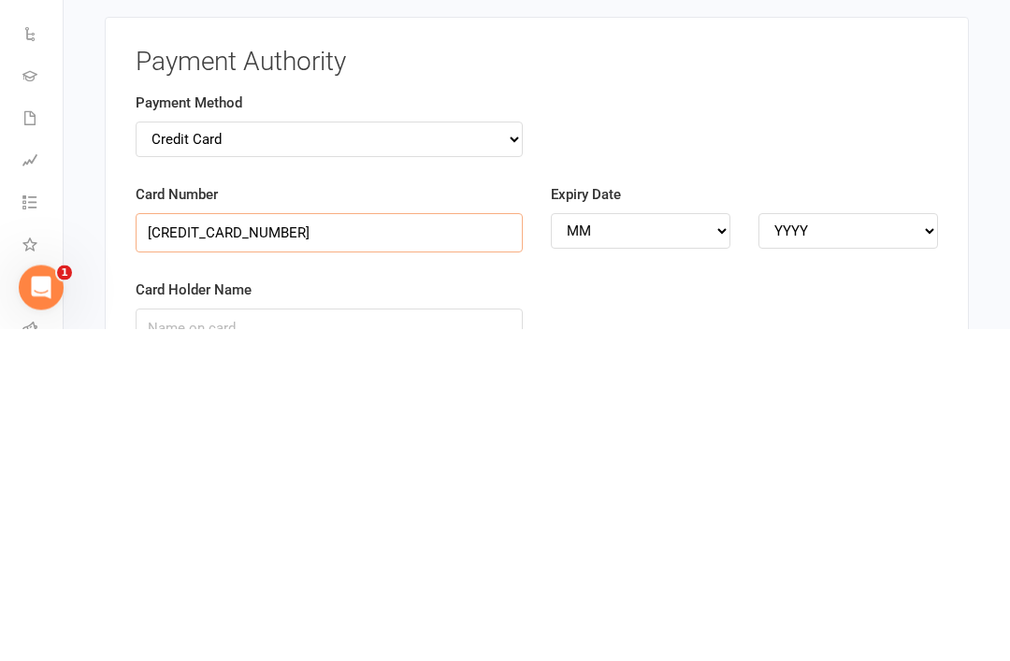
type input "5217291908542536"
click at [690, 546] on select "MM 01 02 03 04 05 06 07 08 09 10 11 12" at bounding box center [641, 564] width 180 height 36
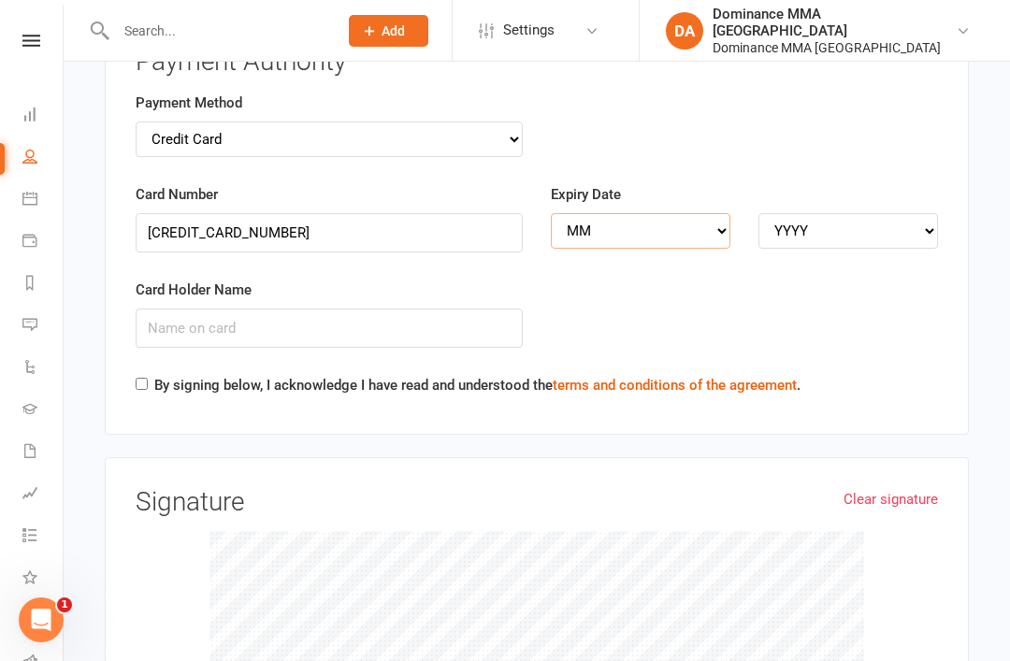
select select "01"
click at [908, 193] on div "Expiry Date MM 01 02 03 04 05 06 07 08 09 10 11 12 YYYY 2025 2026 2027 2028 202…" at bounding box center [744, 229] width 415 height 92
click at [880, 213] on select "YYYY 2025 2026 2027 2028 2029 2030 2031 2032 2033 2034" at bounding box center [848, 231] width 180 height 36
select select "2026"
click at [440, 309] on input "Card Holder Name" at bounding box center [329, 328] width 387 height 39
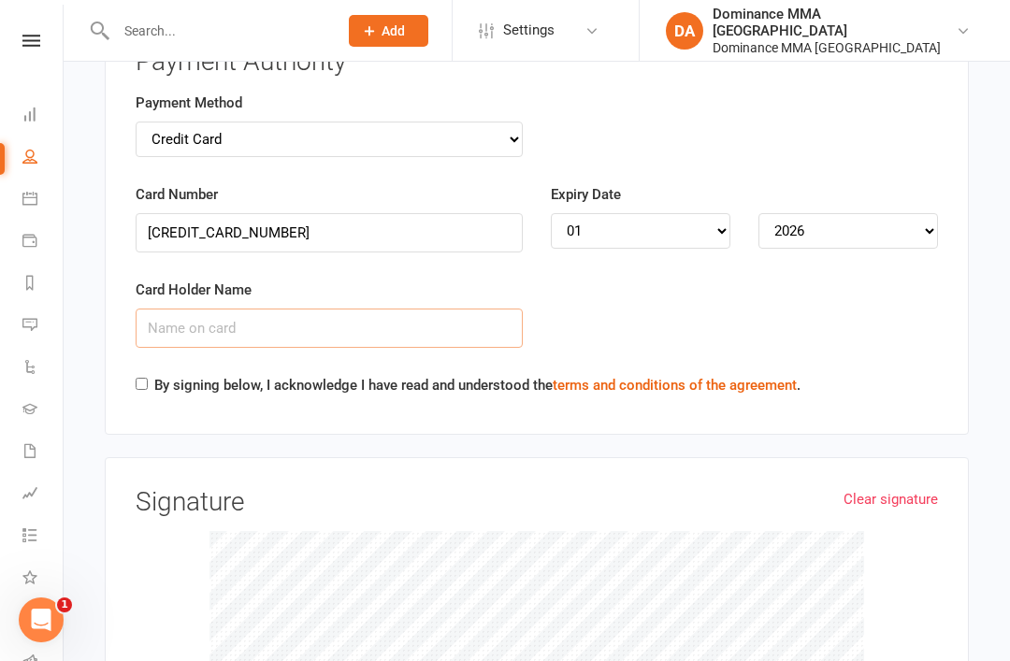
scroll to position [2151, 0]
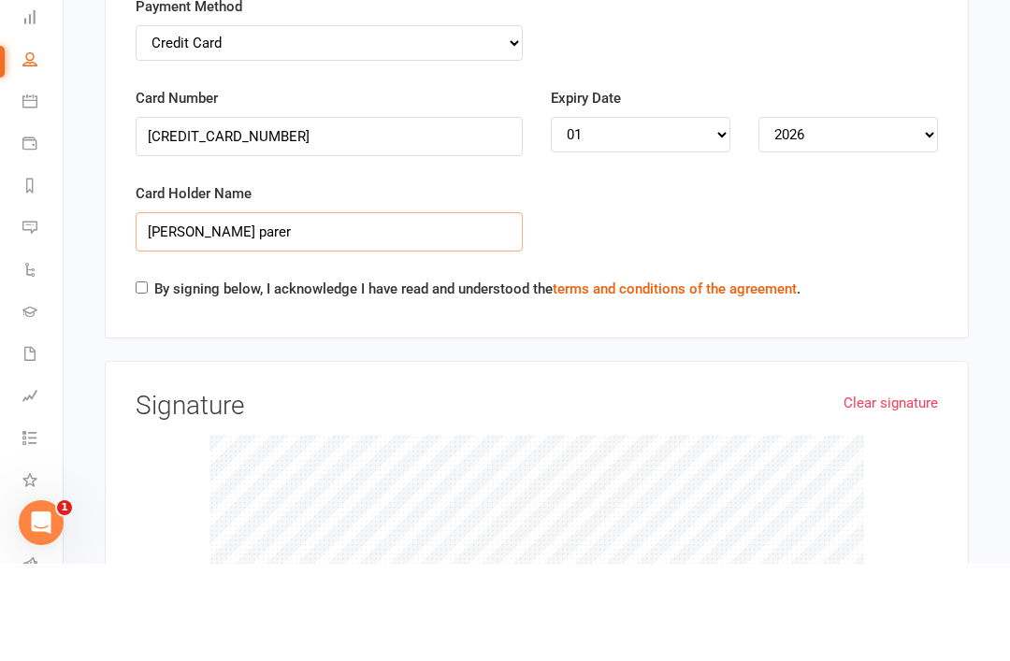
type input "Jett parer"
click at [148, 379] on input "By signing below, I acknowledge I have read and understood the terms and condit…" at bounding box center [142, 385] width 12 height 12
checkbox input "true"
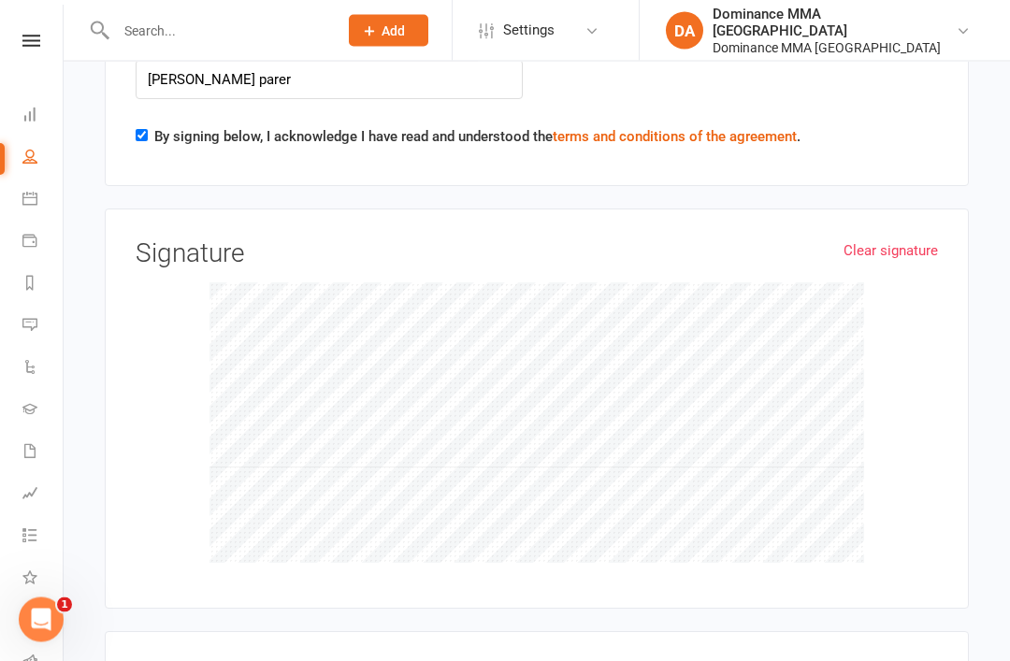
scroll to position [2712, 0]
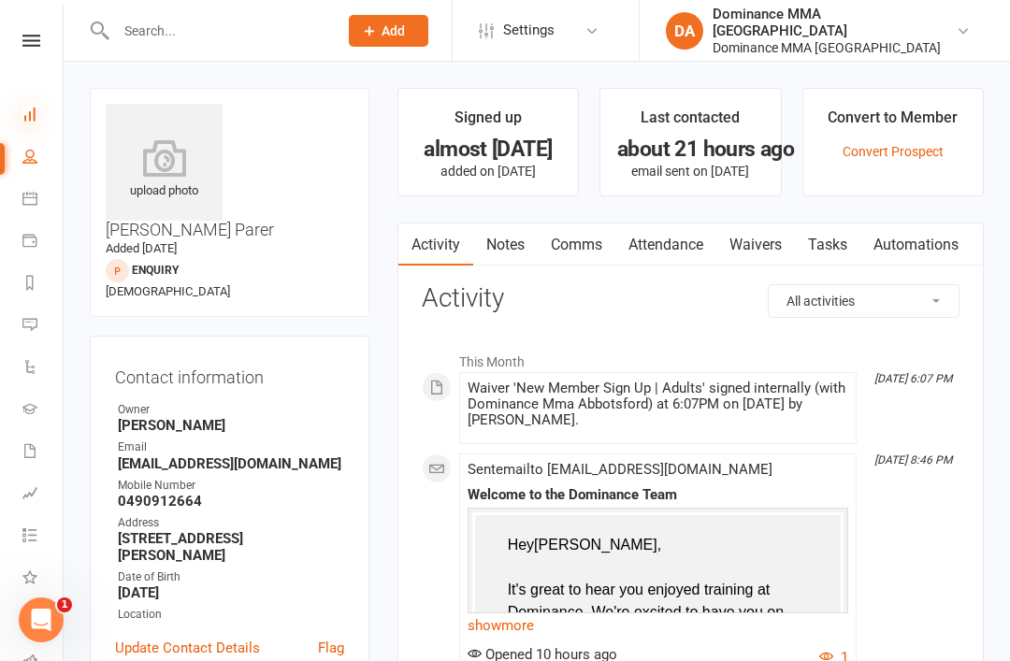
click at [36, 111] on icon at bounding box center [29, 114] width 15 height 15
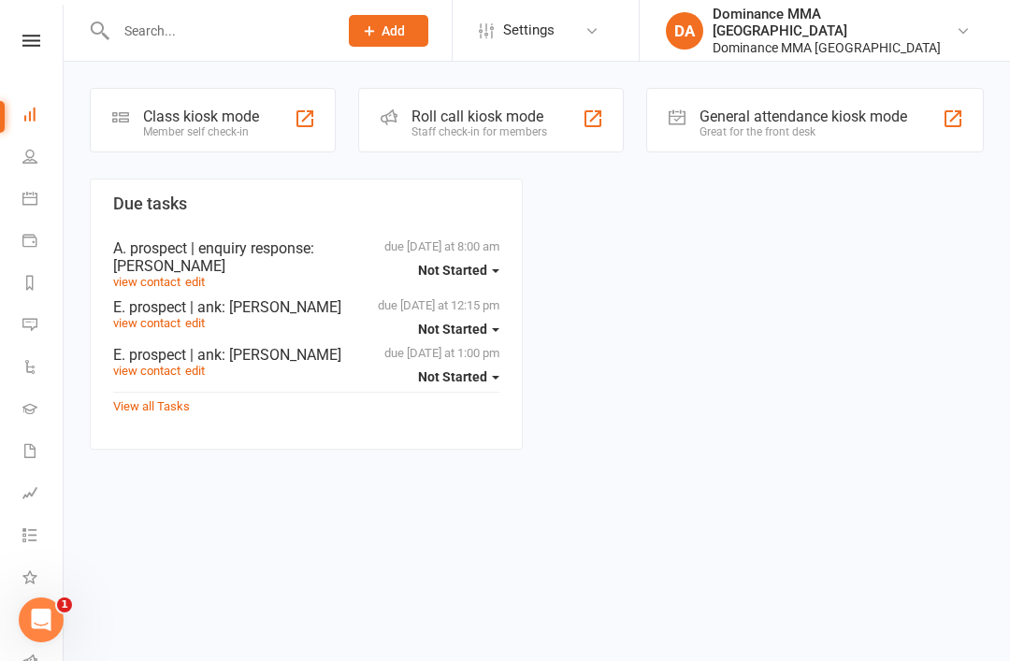
click at [212, 122] on div "Class kiosk mode" at bounding box center [201, 117] width 116 height 18
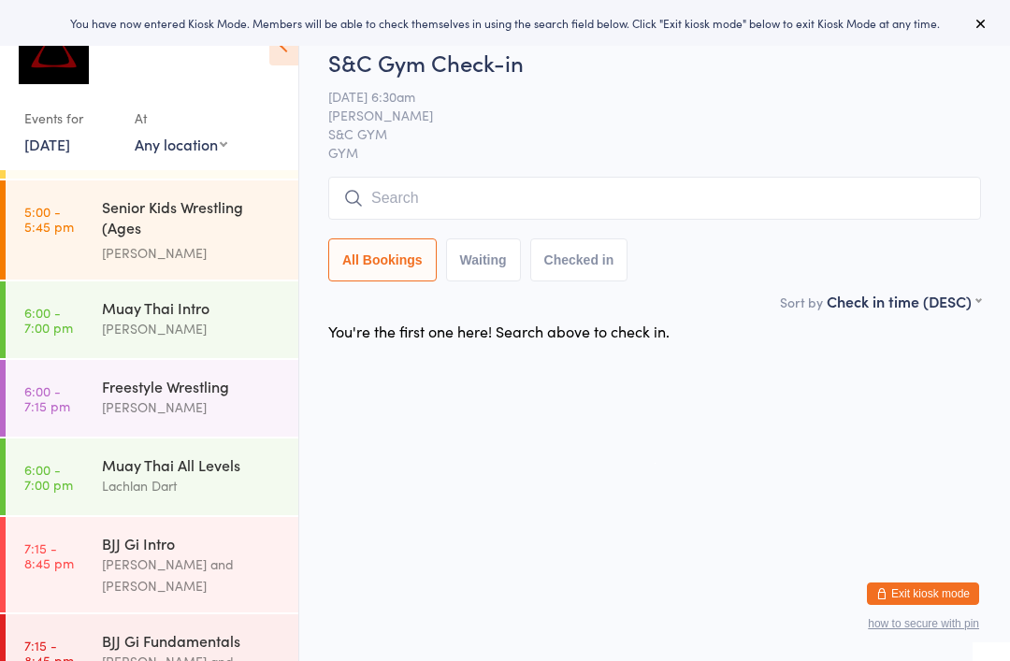
scroll to position [787, 0]
click at [146, 455] on div "Muay Thai All Levels" at bounding box center [192, 465] width 180 height 21
